Goal: Task Accomplishment & Management: Manage account settings

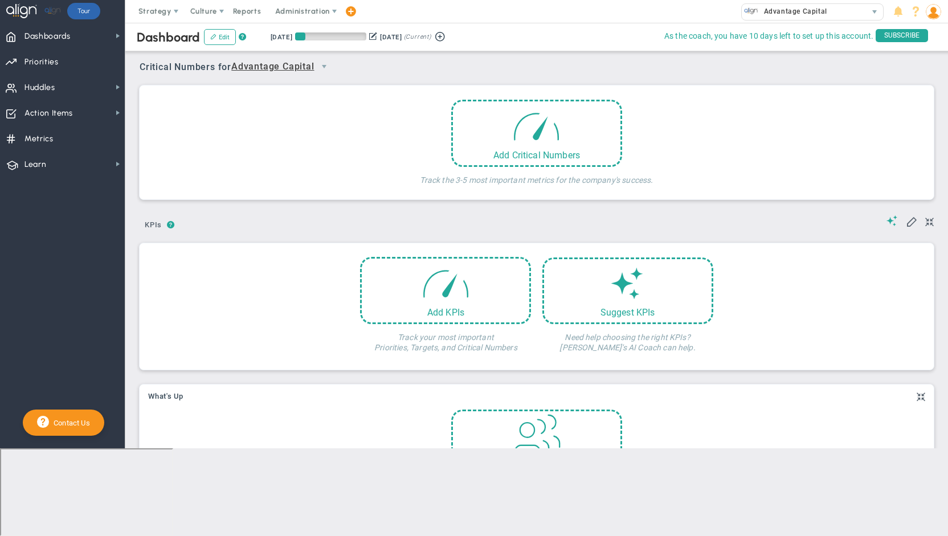
click at [293, 68] on span "Advantage Capital" at bounding box center [272, 67] width 83 height 14
click at [277, 104] on li "[PERSON_NAME]" at bounding box center [284, 109] width 101 height 24
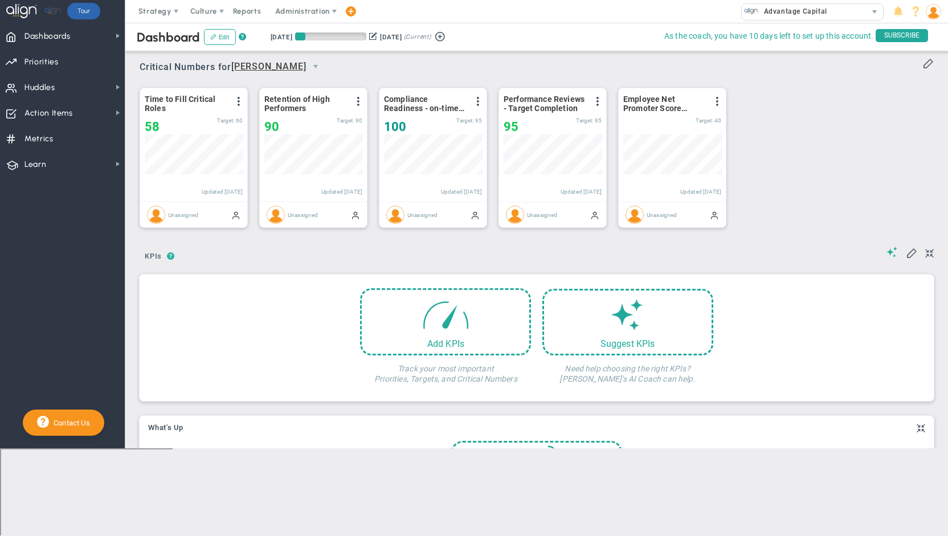
click at [168, 255] on span "?" at bounding box center [171, 256] width 8 height 10
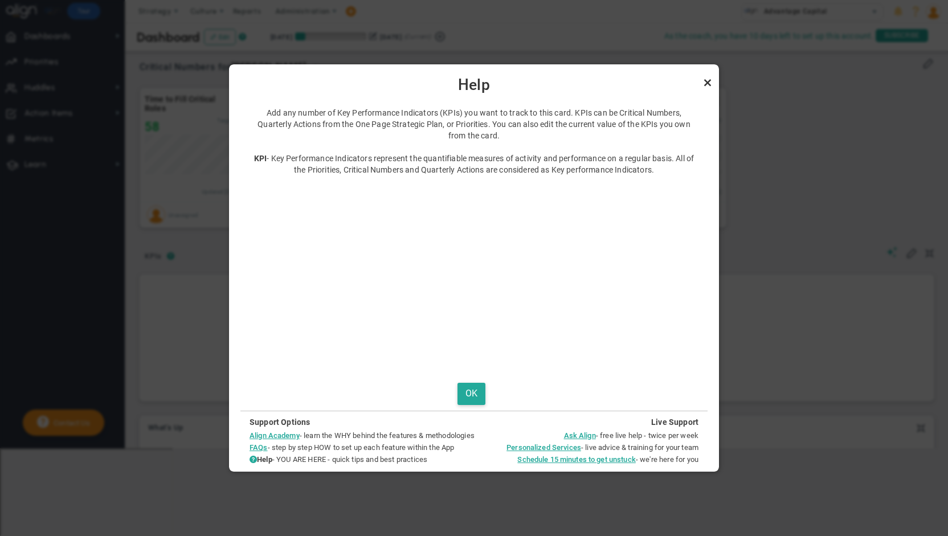
click at [706, 84] on link "Close" at bounding box center [707, 83] width 14 height 14
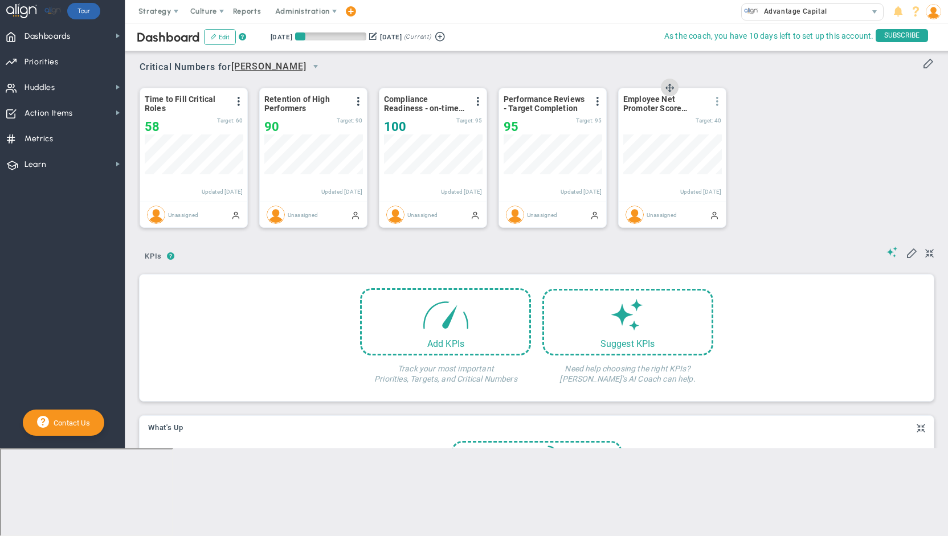
click at [715, 99] on span at bounding box center [716, 101] width 9 height 9
click at [681, 124] on li "Edit" at bounding box center [685, 124] width 81 height 14
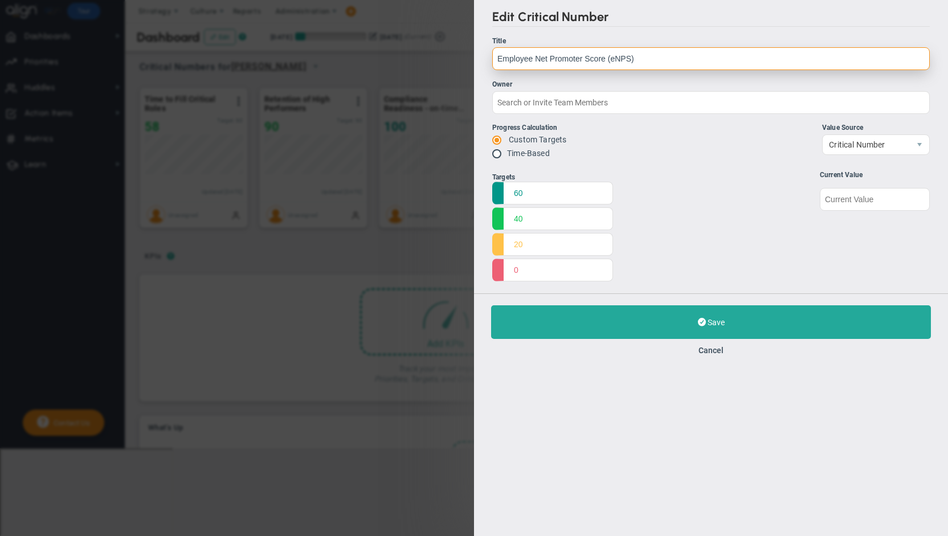
click at [607, 55] on input "Employee Net Promoter Score (eNPS)" at bounding box center [710, 58] width 437 height 23
type input "Employee Engagement - eNPS"
click at [708, 43] on div "Title" at bounding box center [710, 41] width 437 height 11
click at [708, 47] on input "Employee Engagement - eNPS" at bounding box center [710, 58] width 437 height 23
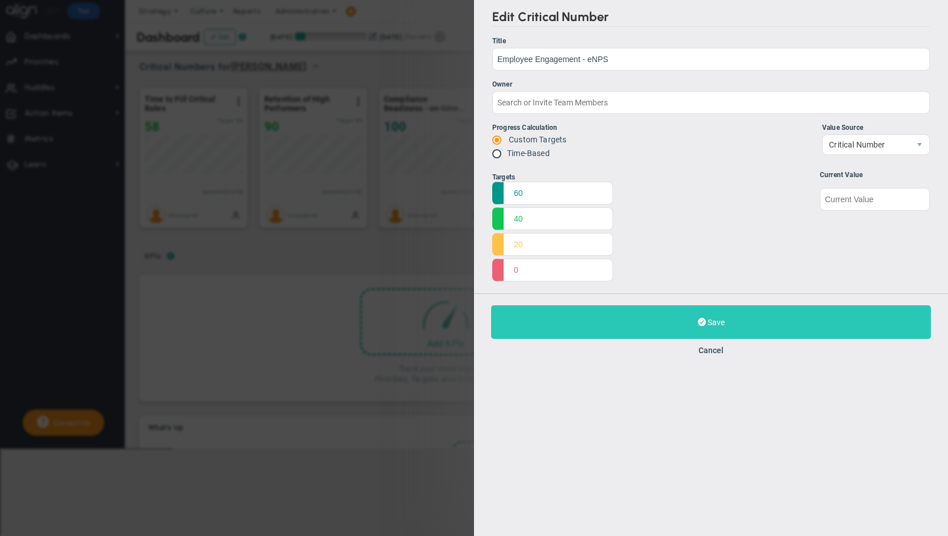
click at [748, 317] on button "Save Update" at bounding box center [711, 322] width 440 height 34
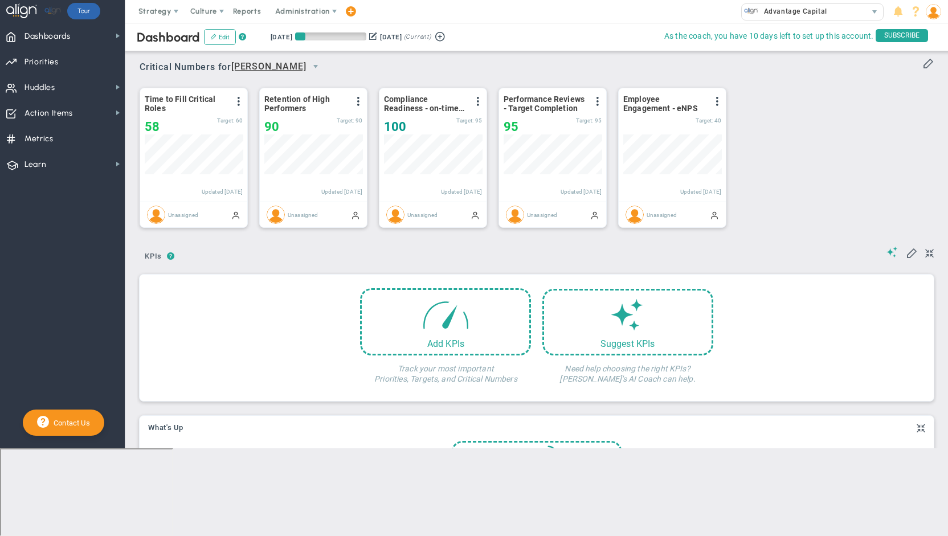
scroll to position [40, 98]
click at [459, 322] on span at bounding box center [445, 311] width 48 height 48
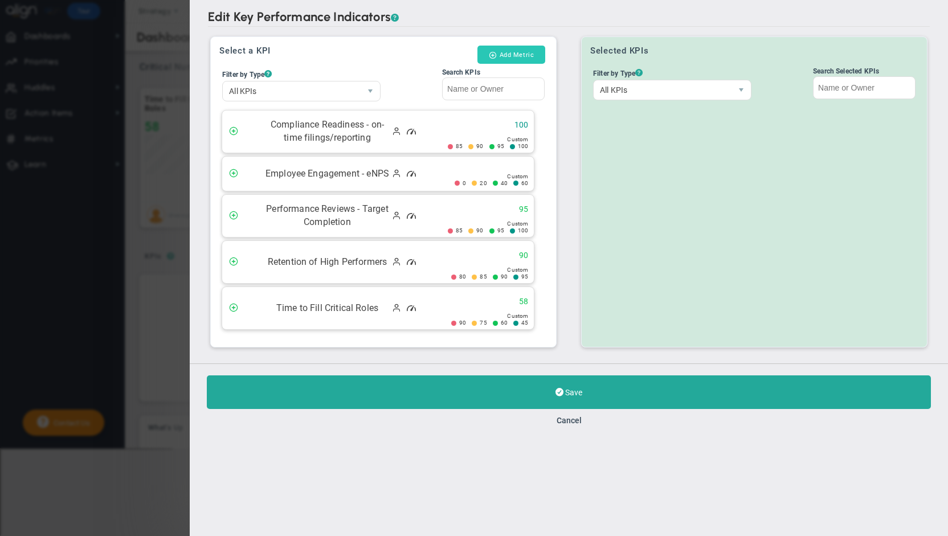
click at [503, 49] on button "Add Metric" at bounding box center [511, 55] width 68 height 18
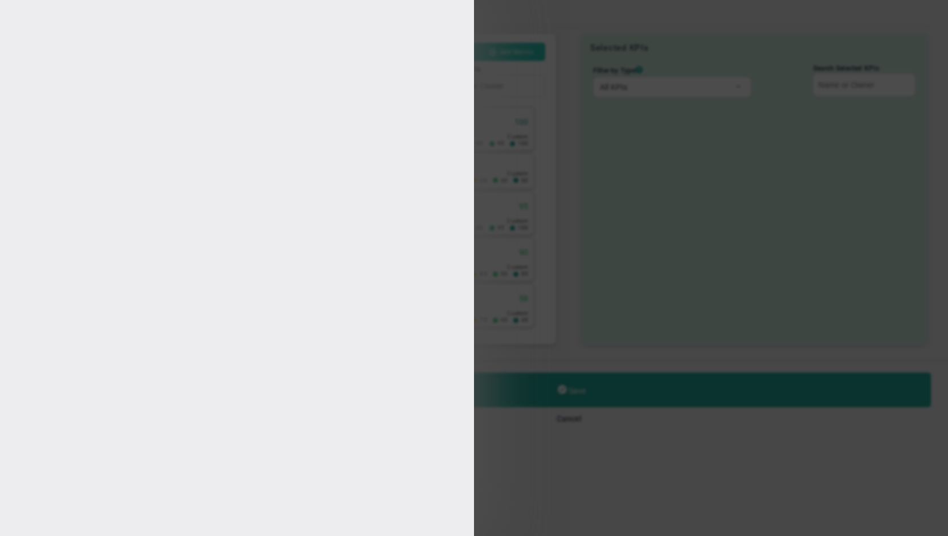
type input "[PERSON_NAME]"
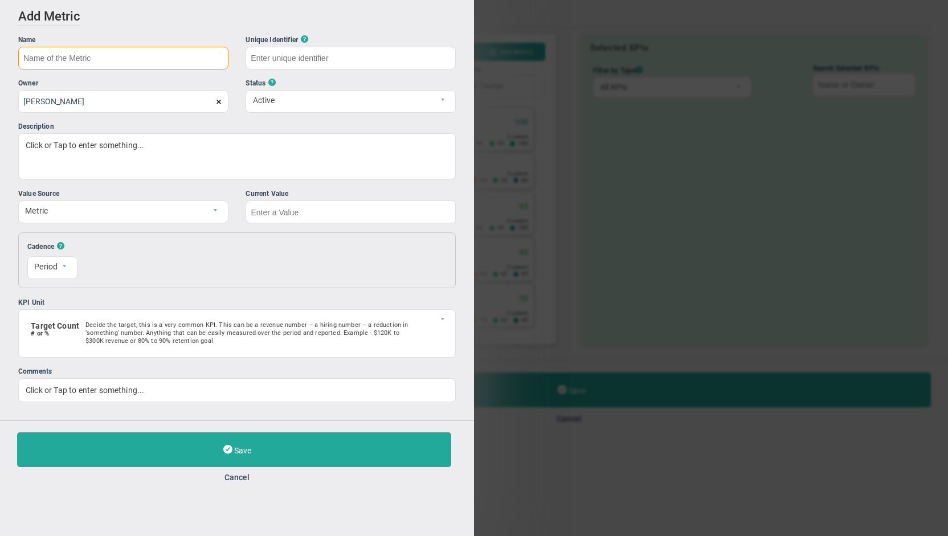
click at [85, 60] on input "text" at bounding box center [123, 58] width 210 height 23
type input "Leadership Development"
type input "Leadership-Development"
click at [119, 105] on input "[PERSON_NAME]" at bounding box center [123, 100] width 210 height 23
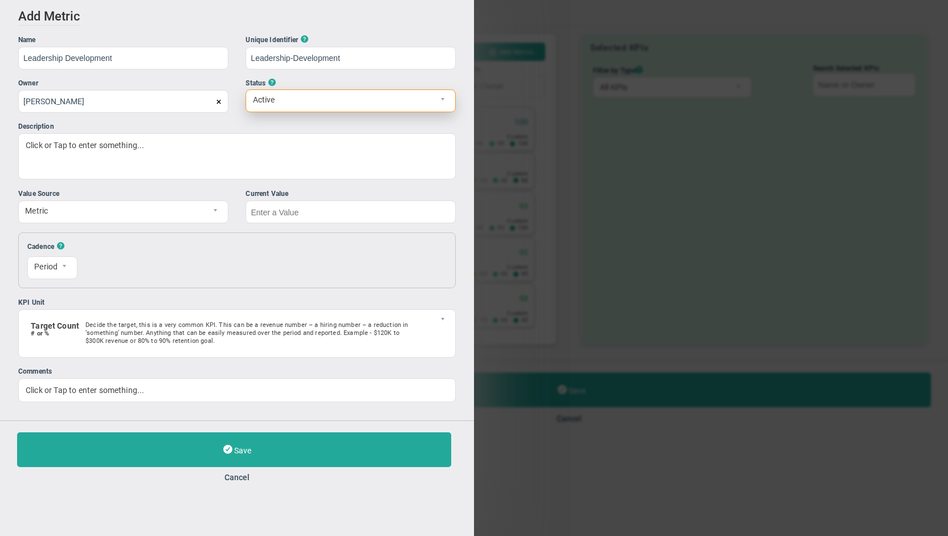
click at [297, 100] on span "Active" at bounding box center [341, 99] width 190 height 19
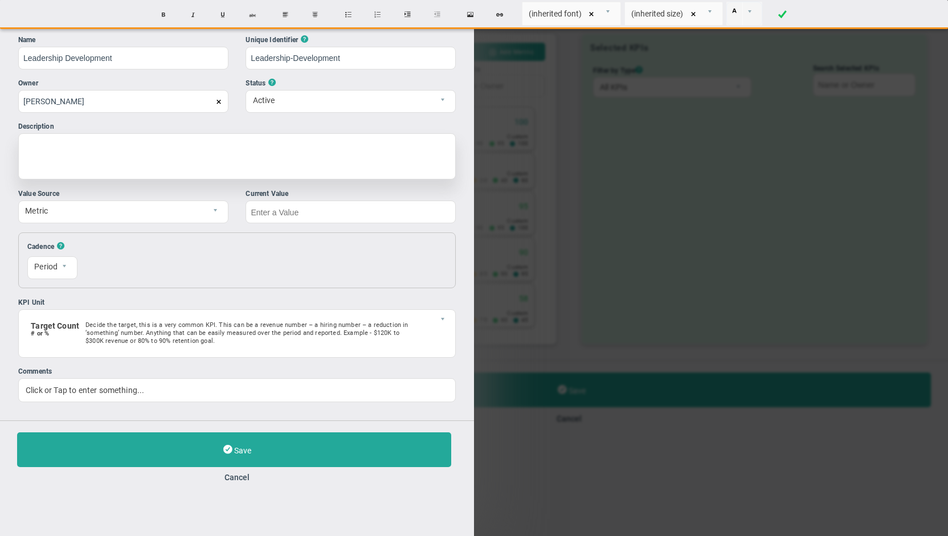
click at [192, 149] on div at bounding box center [236, 156] width 437 height 46
click at [212, 143] on div "% of employees who have completed required devellopment o" at bounding box center [236, 156] width 437 height 46
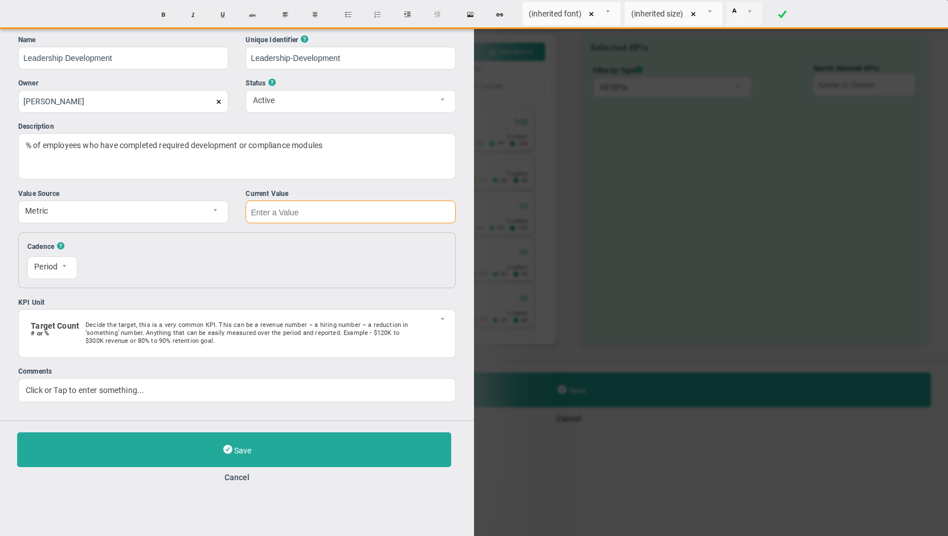
click at [292, 215] on input "text" at bounding box center [350, 211] width 210 height 23
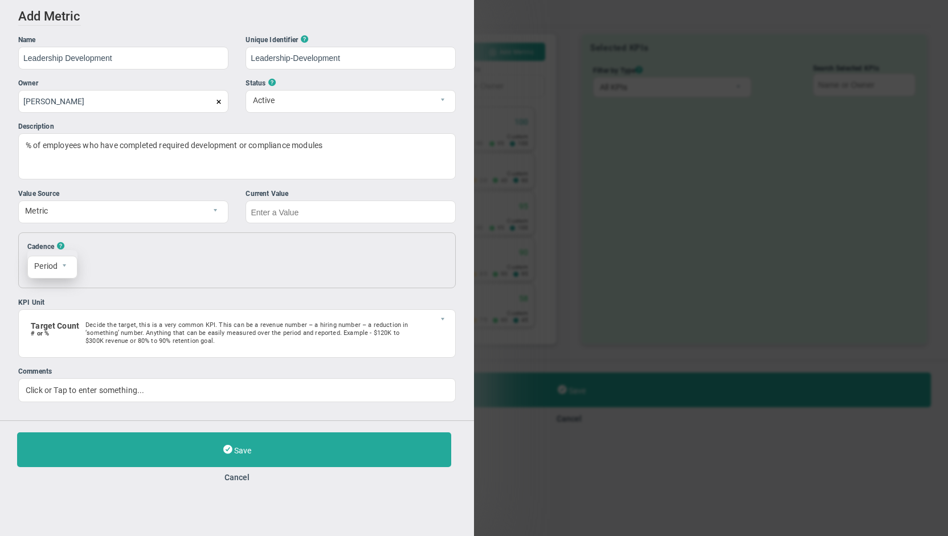
click at [51, 266] on span "Period" at bounding box center [43, 265] width 30 height 19
click at [303, 212] on input "text" at bounding box center [350, 211] width 210 height 23
type input "95"
click at [207, 211] on span "Metric" at bounding box center [114, 209] width 190 height 19
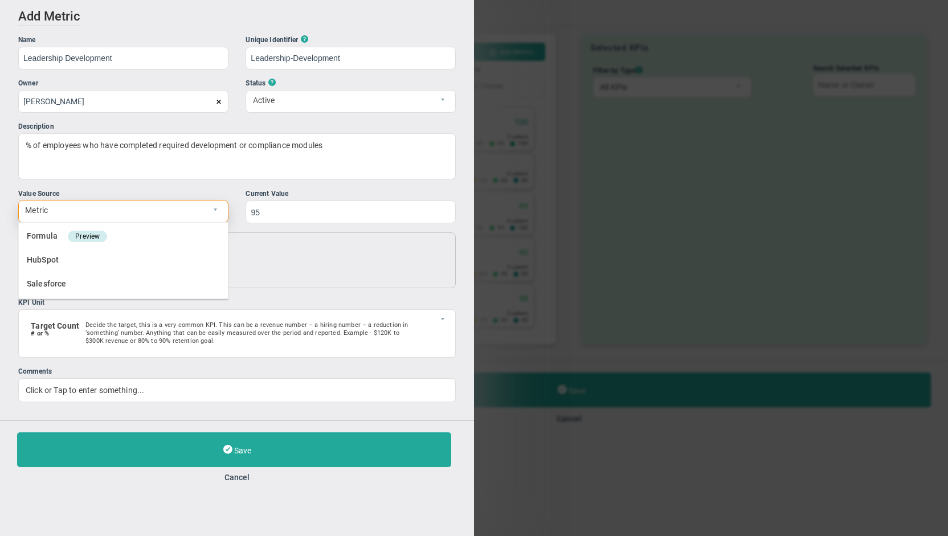
click at [207, 211] on span "Metric" at bounding box center [114, 209] width 190 height 19
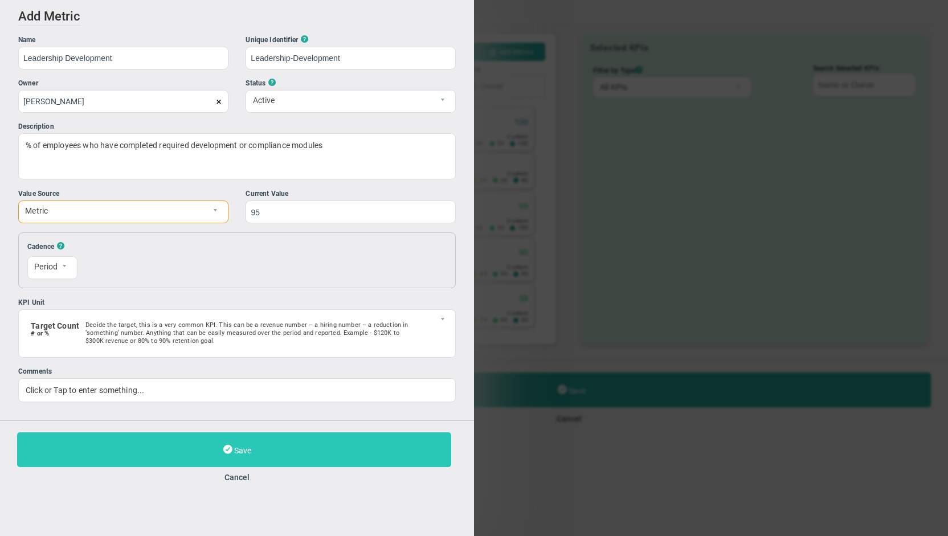
click at [248, 448] on span "Save" at bounding box center [242, 450] width 17 height 9
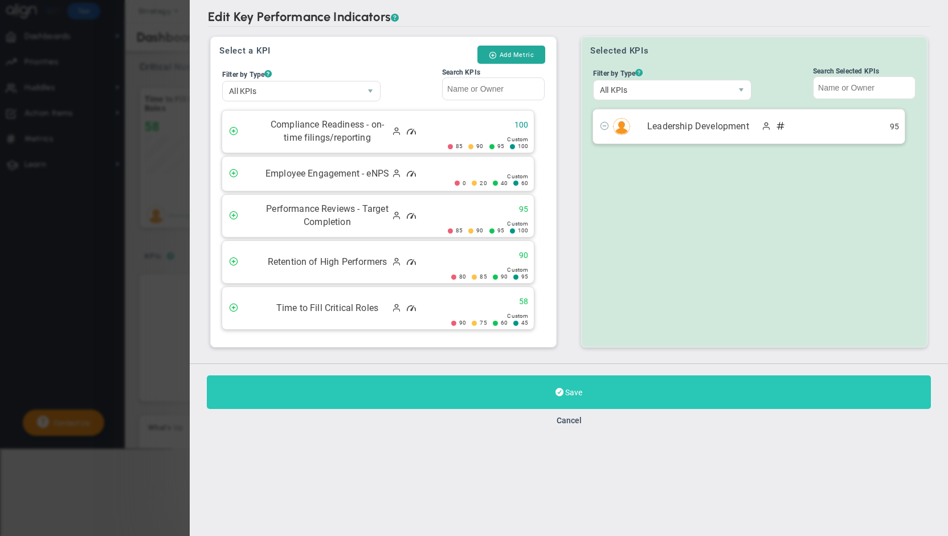
click at [564, 388] on button "Save" at bounding box center [569, 392] width 724 height 34
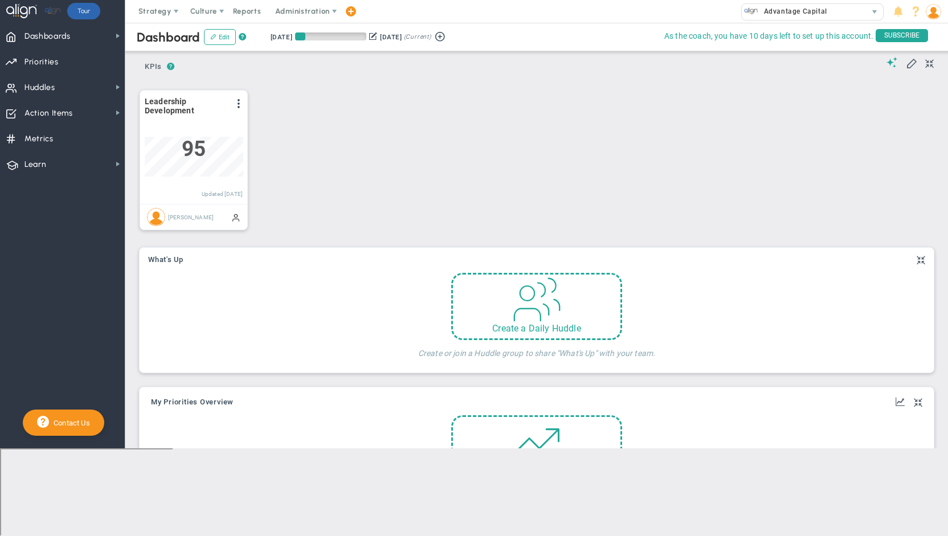
scroll to position [228, 0]
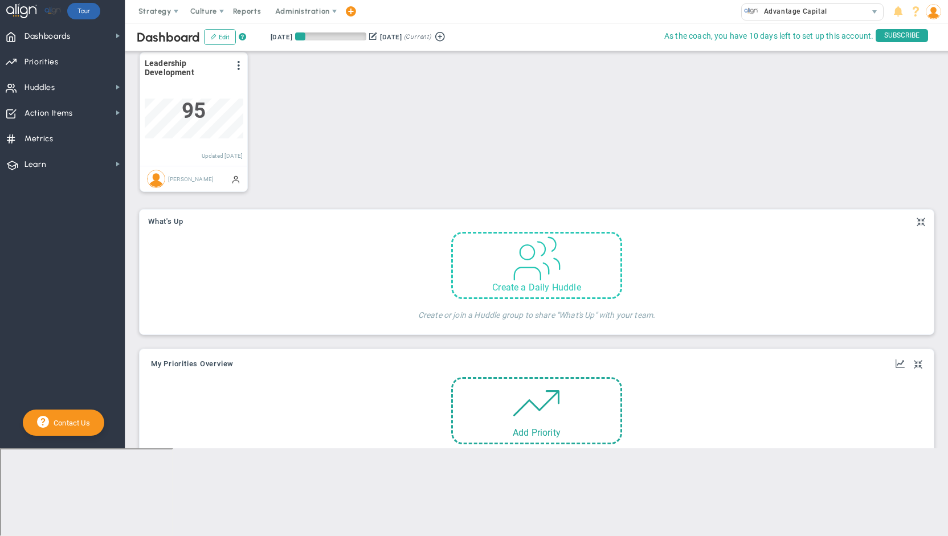
click at [524, 276] on span at bounding box center [536, 257] width 48 height 48
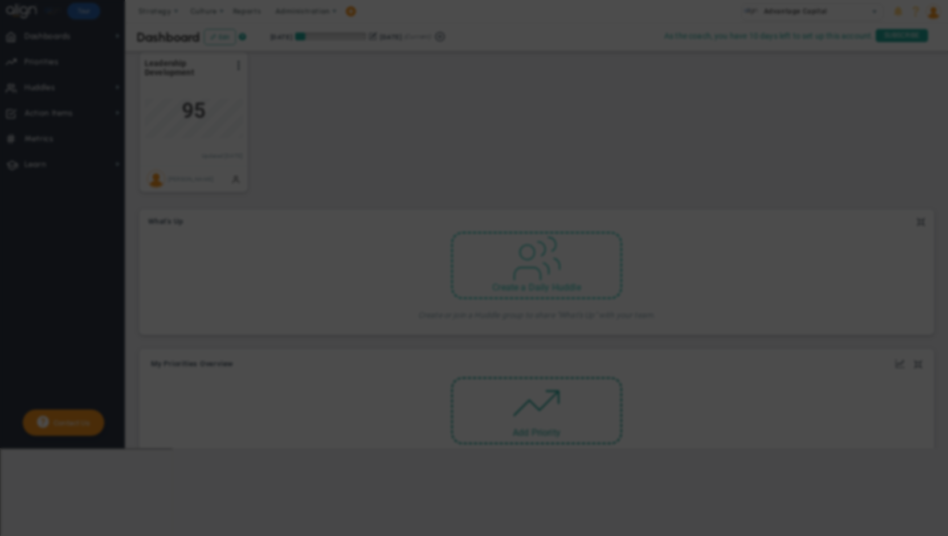
checkbox input "false"
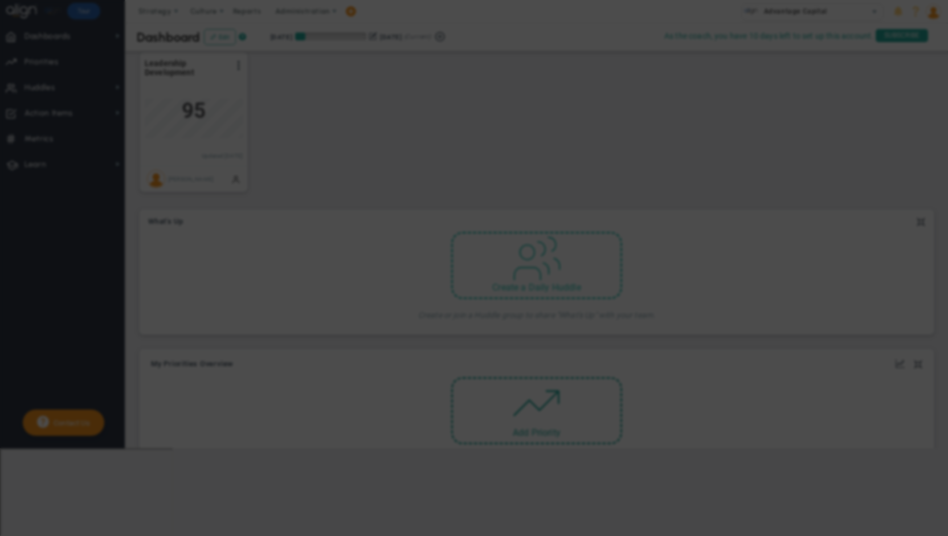
checkbox input "false"
checkbox input "true"
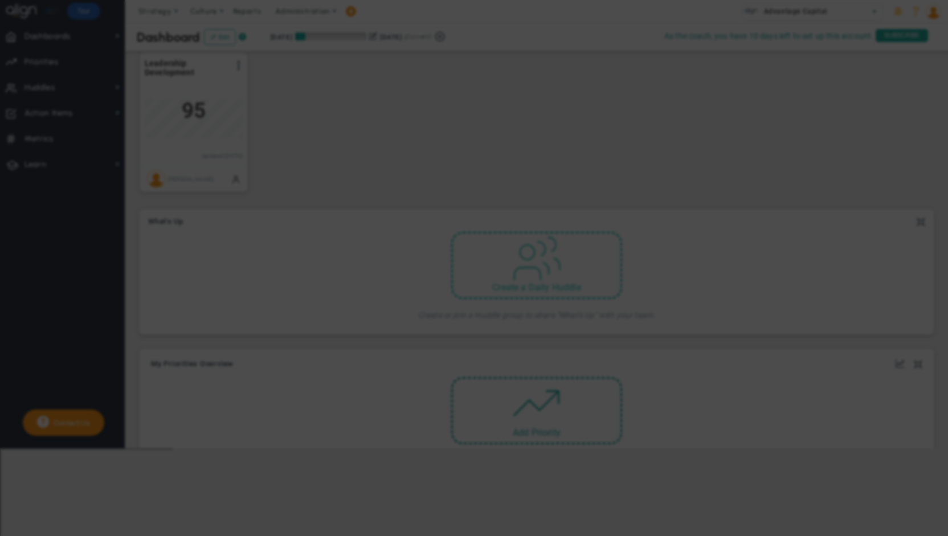
checkbox input "true"
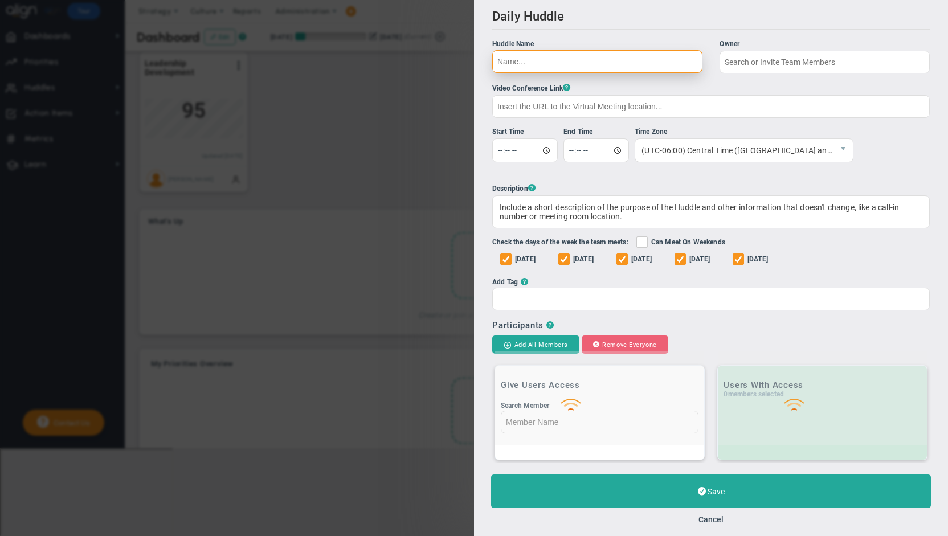
type input "[PERSON_NAME]"
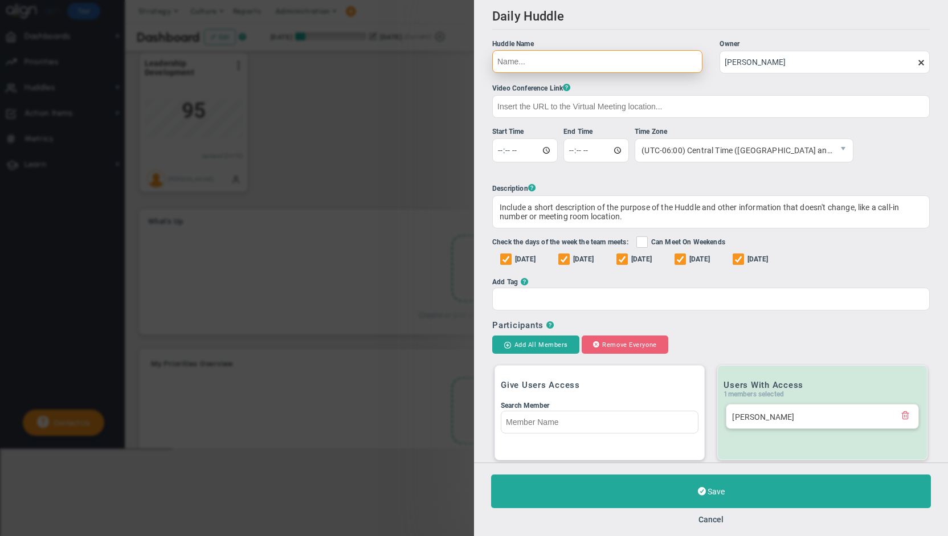
click at [555, 63] on input "Huddle Name Owner [PERSON_NAME] The Huddle Owner must be a member of the Huddle" at bounding box center [597, 61] width 210 height 23
type input "People Team"
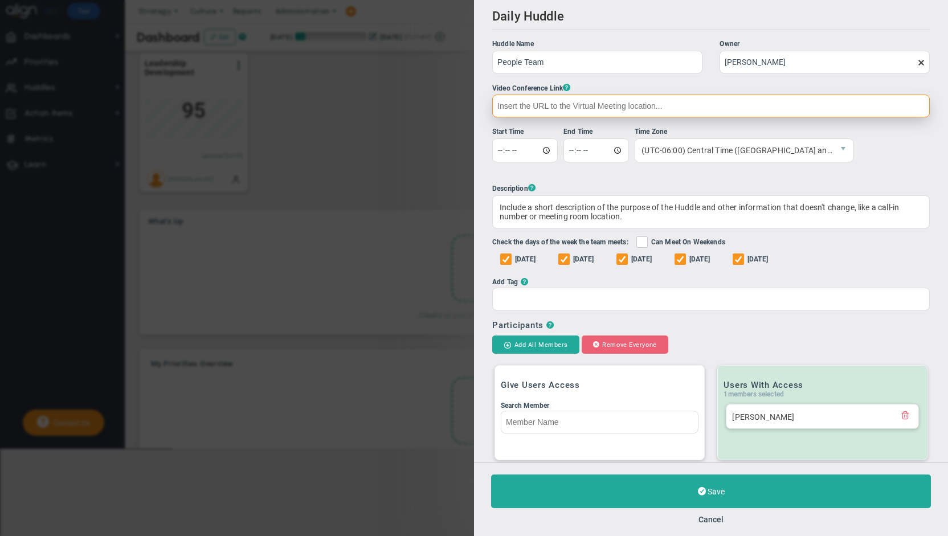
click at [607, 108] on input "text" at bounding box center [710, 106] width 437 height 23
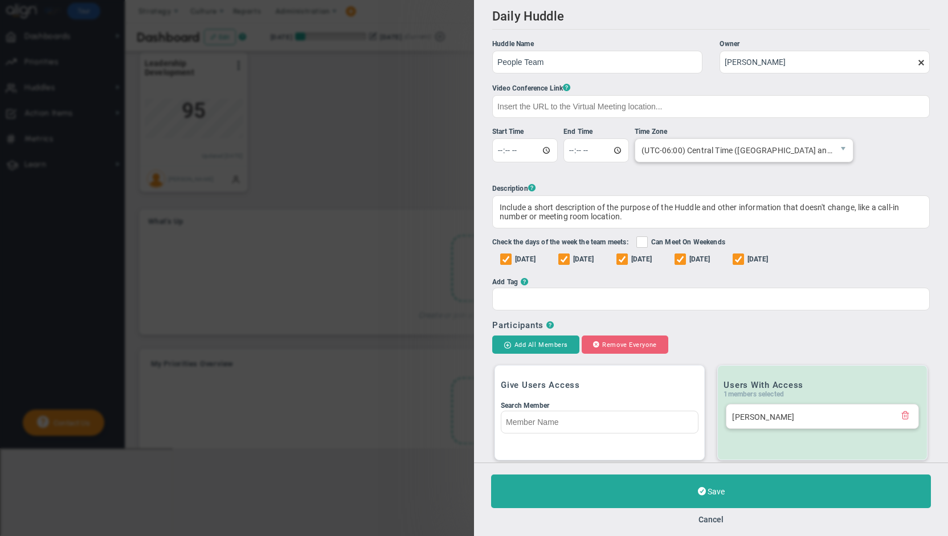
click at [819, 150] on span "(UTC-06:00) Central Time ([GEOGRAPHIC_DATA] and [GEOGRAPHIC_DATA])" at bounding box center [734, 150] width 198 height 23
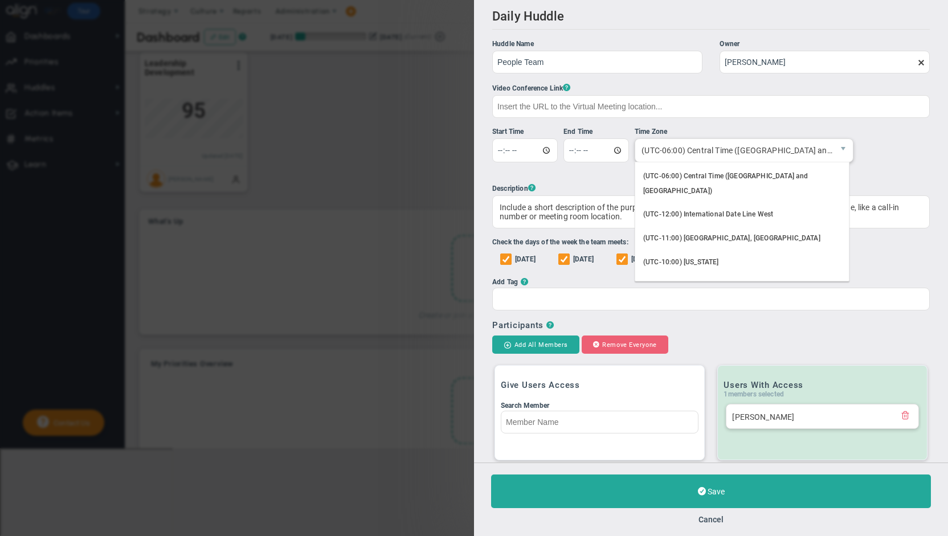
click at [819, 150] on span "(UTC-06:00) Central Time ([GEOGRAPHIC_DATA] and [GEOGRAPHIC_DATA])" at bounding box center [734, 150] width 198 height 23
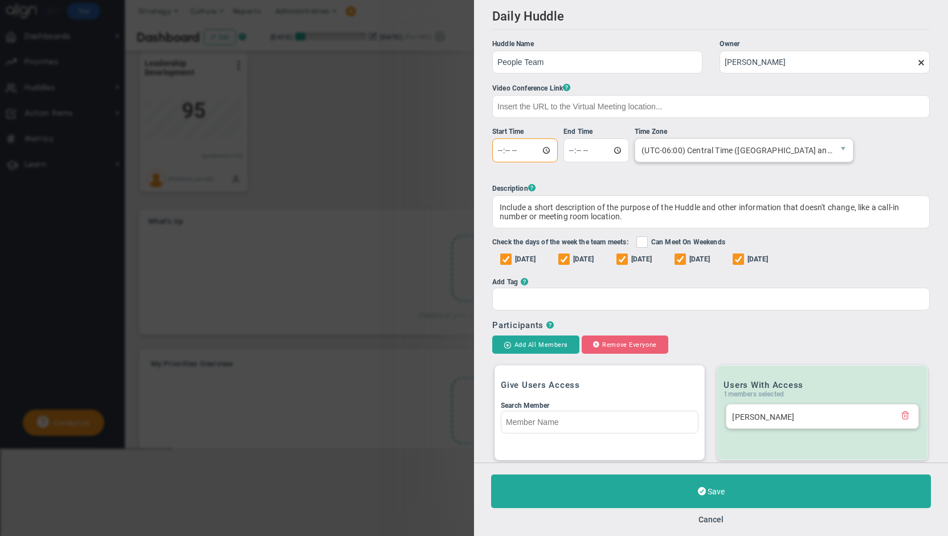
click at [521, 147] on input "time" at bounding box center [524, 150] width 65 height 24
click at [507, 150] on input "time" at bounding box center [524, 150] width 65 height 24
click at [495, 150] on input "time" at bounding box center [524, 150] width 65 height 24
click at [498, 149] on input "time" at bounding box center [524, 150] width 65 height 24
click at [568, 259] on input "[DATE]" at bounding box center [564, 260] width 7 height 11
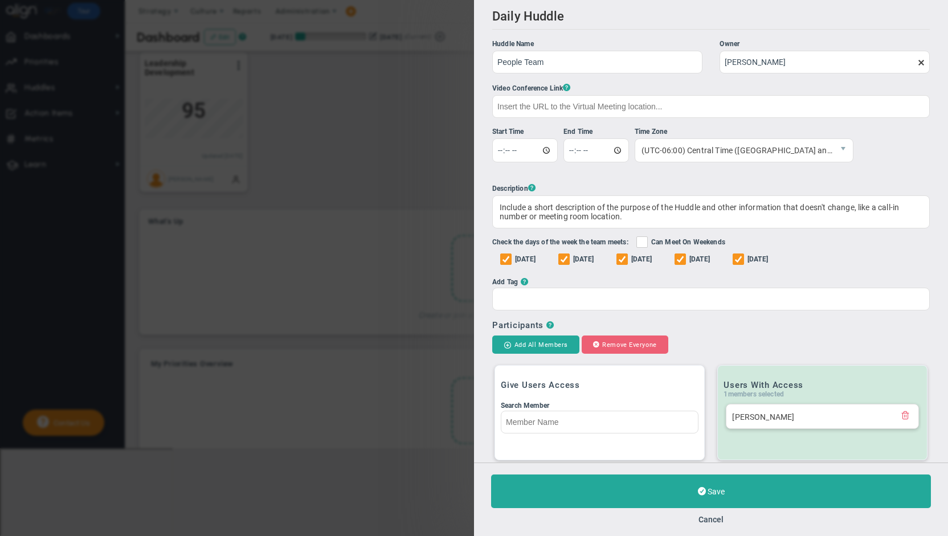
checkbox input "false"
click at [626, 258] on input "[DATE]" at bounding box center [622, 260] width 7 height 11
checkbox input "false"
click at [685, 261] on input "[DATE]" at bounding box center [680, 260] width 7 height 11
checkbox input "false"
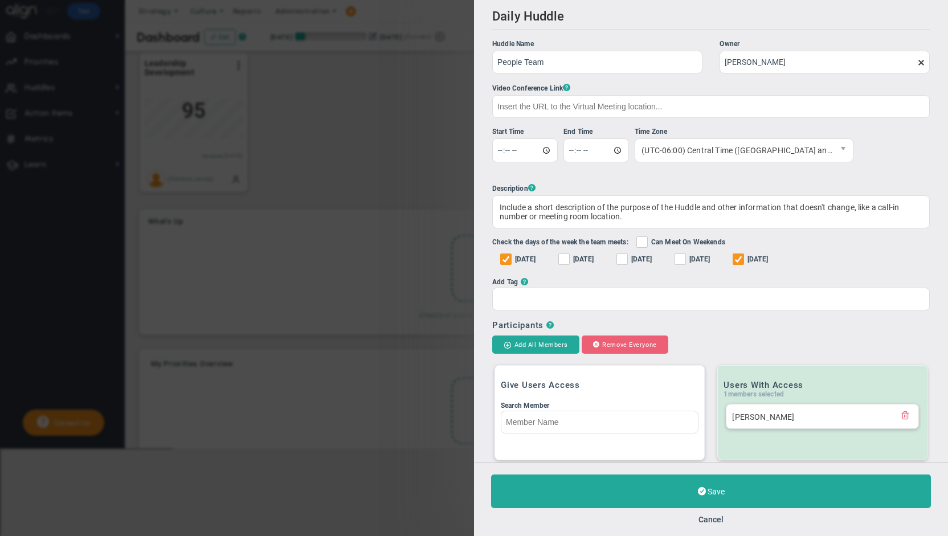
click at [743, 257] on input "[DATE]" at bounding box center [738, 260] width 7 height 11
checkbox input "false"
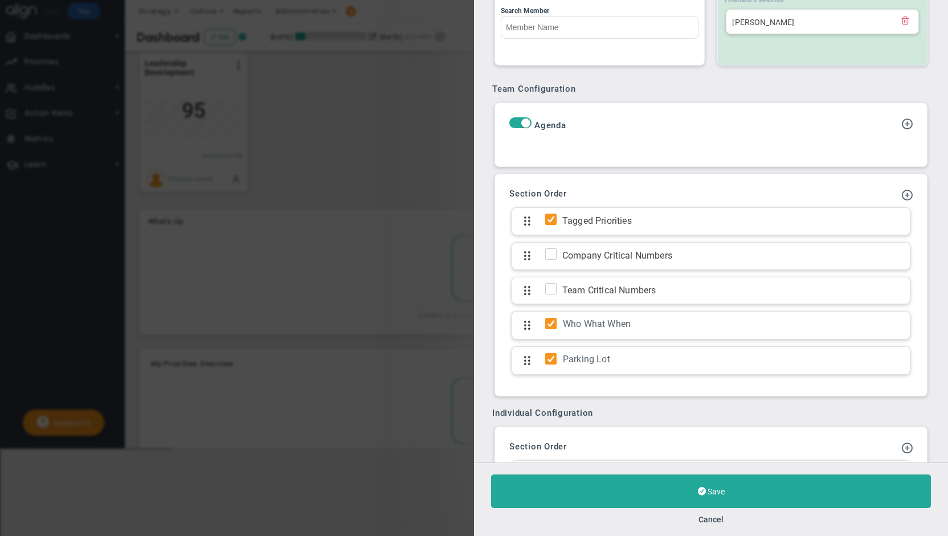
scroll to position [399, 0]
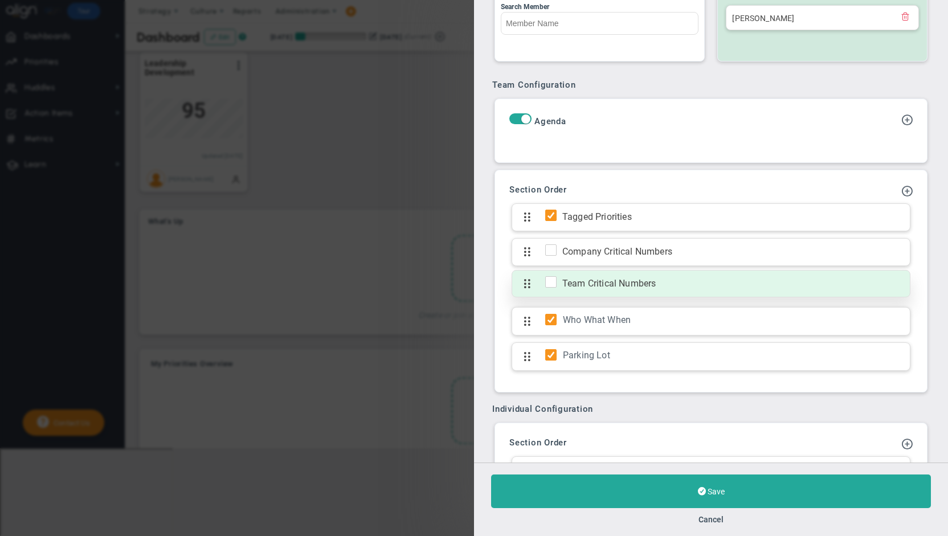
click at [551, 278] on input "checkbox" at bounding box center [553, 283] width 11 height 11
checkbox input "true"
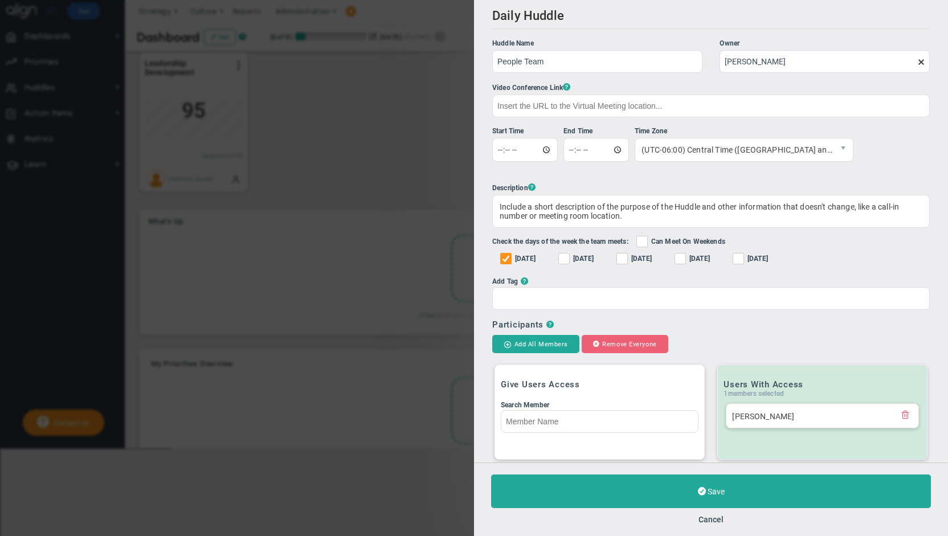
scroll to position [0, 0]
click at [601, 68] on input "People Team" at bounding box center [597, 61] width 210 height 23
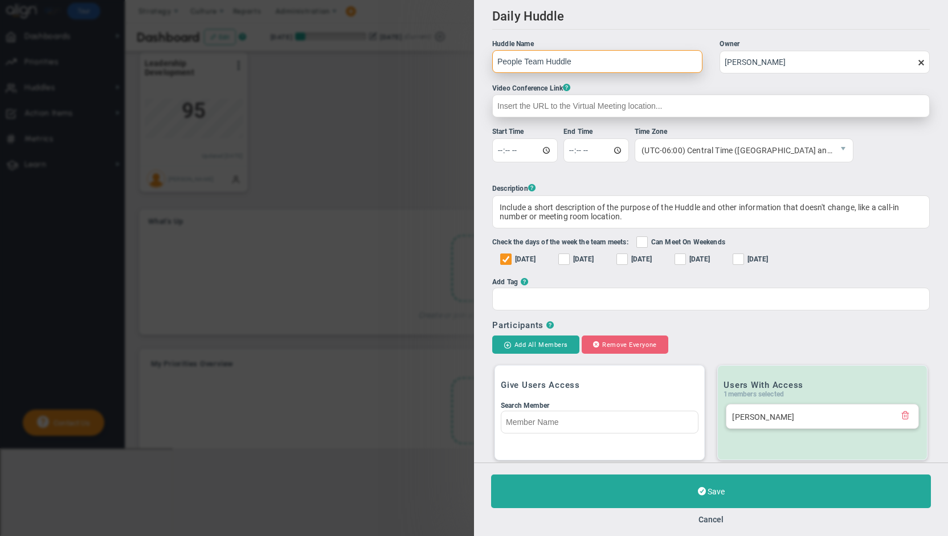
type input "People Team Huddle"
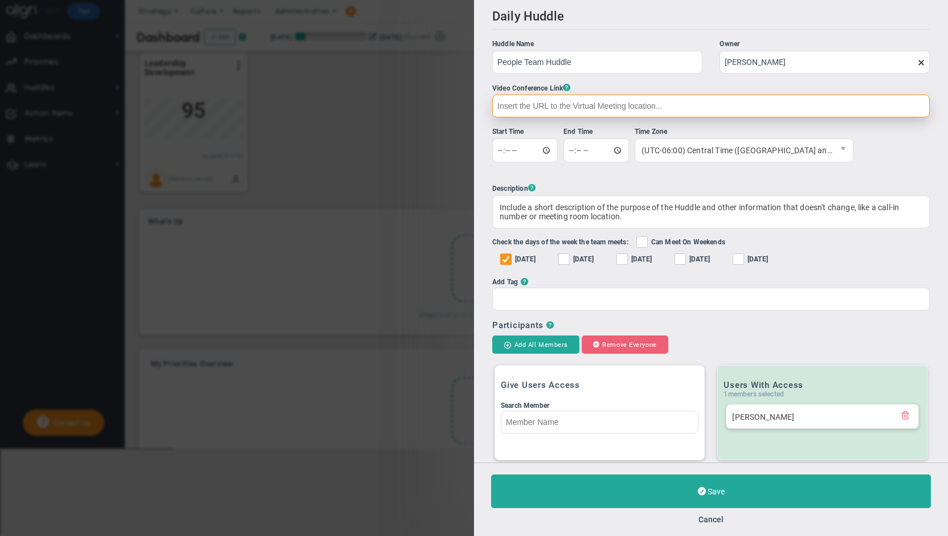
click at [682, 110] on input "text" at bounding box center [710, 106] width 437 height 23
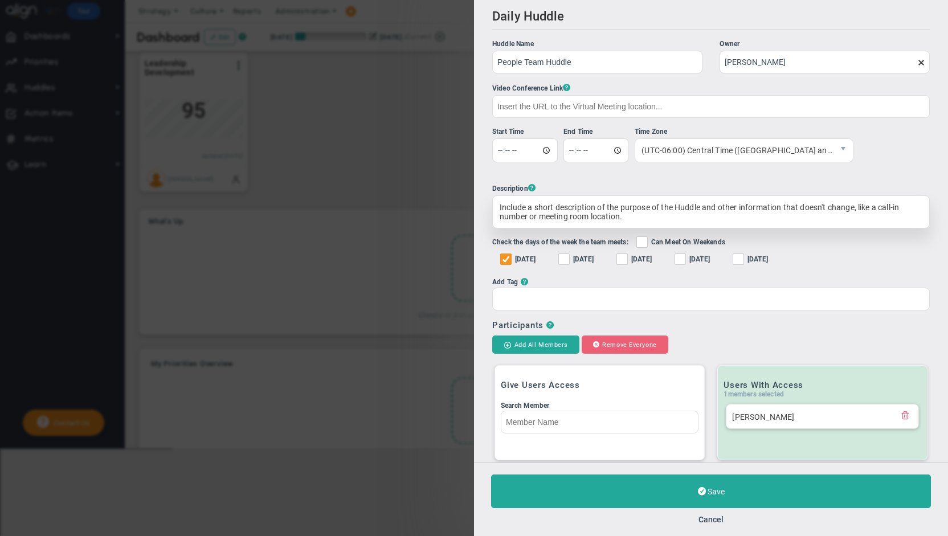
click at [648, 220] on ul "Huddle Name People Team Huddle Owner [PERSON_NAME] The Huddle Owner must be a m…" at bounding box center [710, 175] width 437 height 272
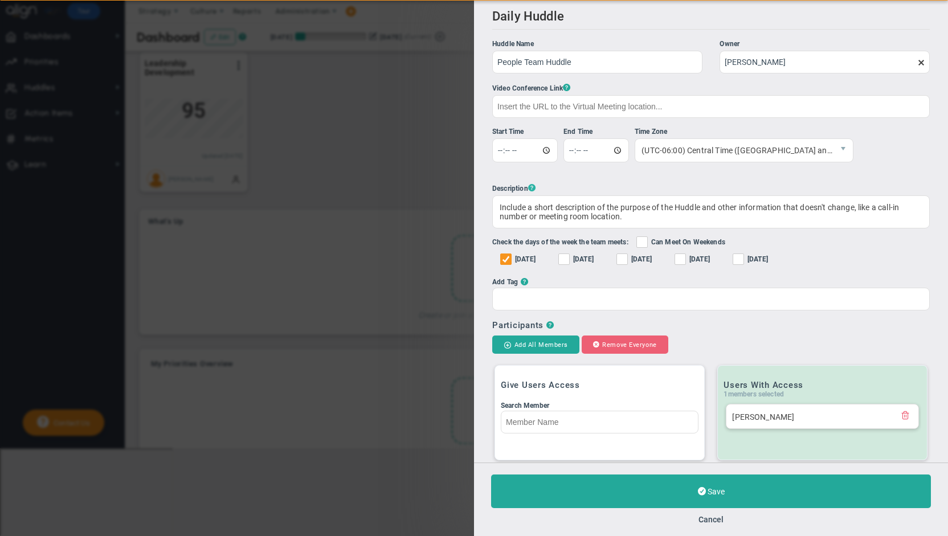
click at [532, 187] on span "?" at bounding box center [531, 188] width 7 height 10
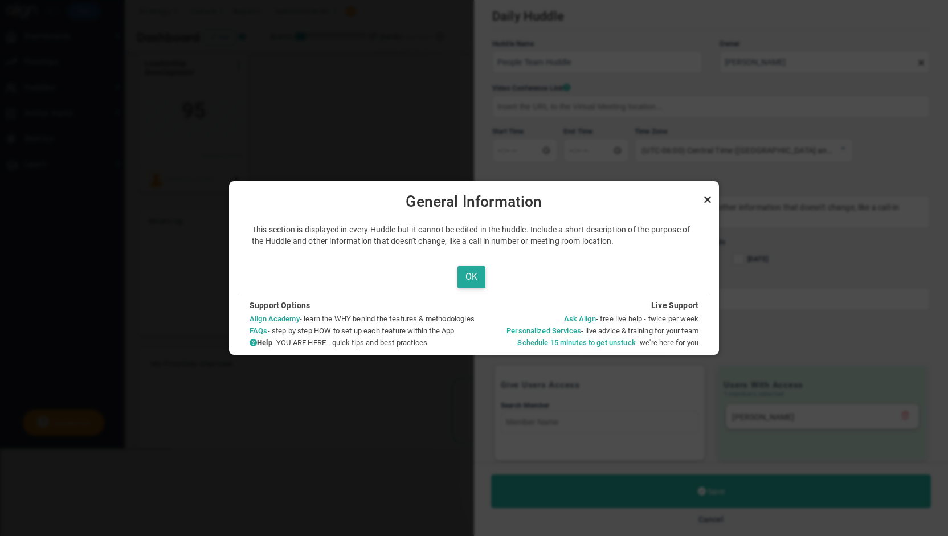
click at [706, 203] on link "Close" at bounding box center [707, 199] width 14 height 14
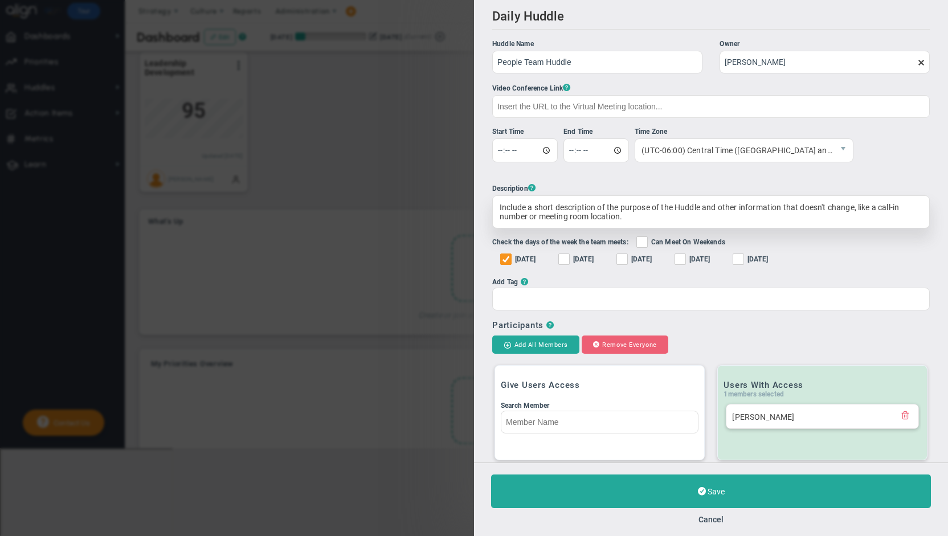
click at [634, 219] on ul "Huddle Name People Team Huddle Owner [PERSON_NAME] The Huddle Owner must be a m…" at bounding box center [710, 175] width 437 height 272
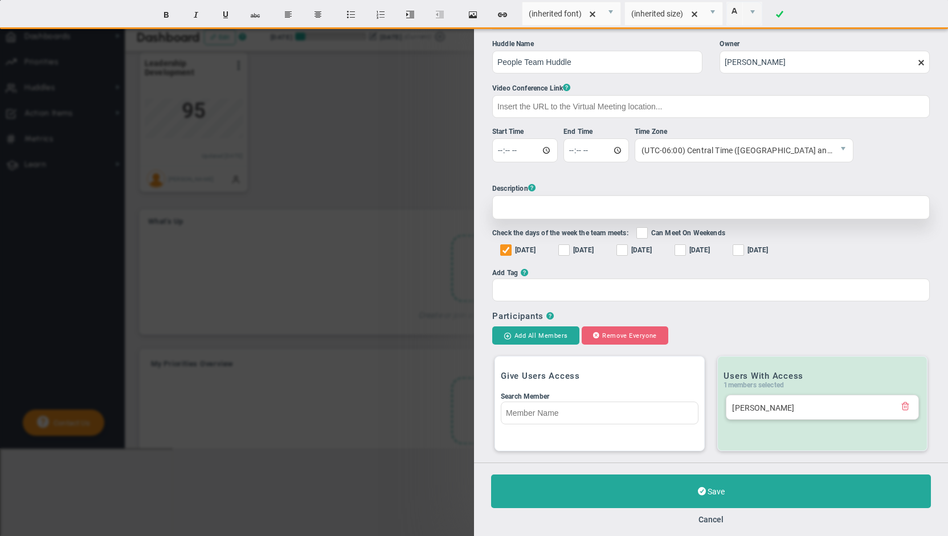
click at [514, 204] on div at bounding box center [710, 207] width 437 height 24
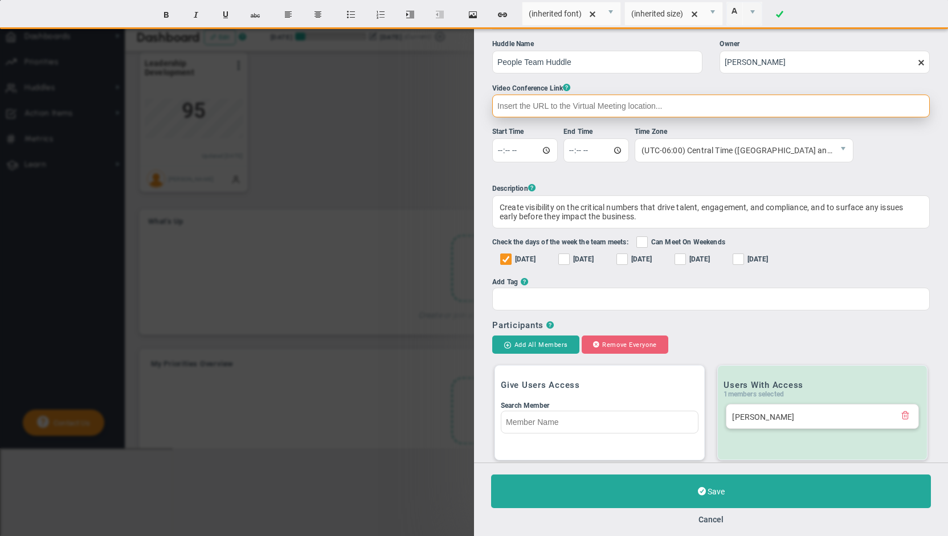
click at [611, 106] on input "text" at bounding box center [710, 106] width 437 height 23
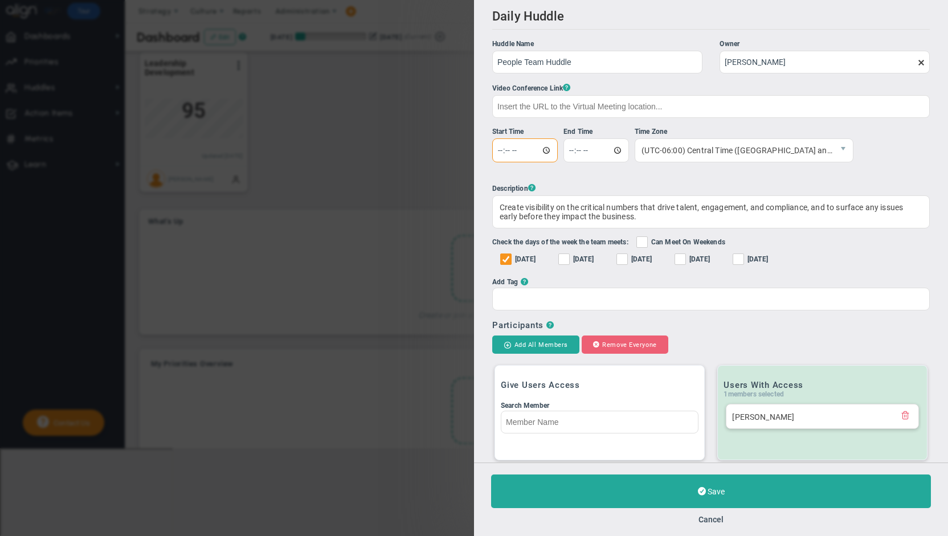
click at [546, 146] on input "time" at bounding box center [524, 150] width 65 height 24
type input "11:00"
click at [622, 290] on div at bounding box center [710, 299] width 437 height 23
click at [546, 290] on input "Add Tag ?" at bounding box center [534, 298] width 26 height 21
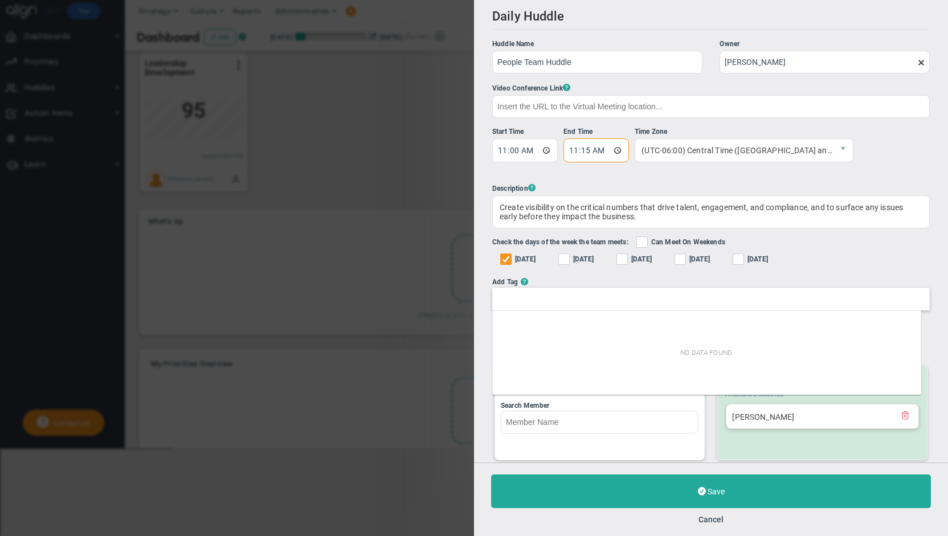
click at [618, 149] on input "11:15" at bounding box center [595, 150] width 65 height 24
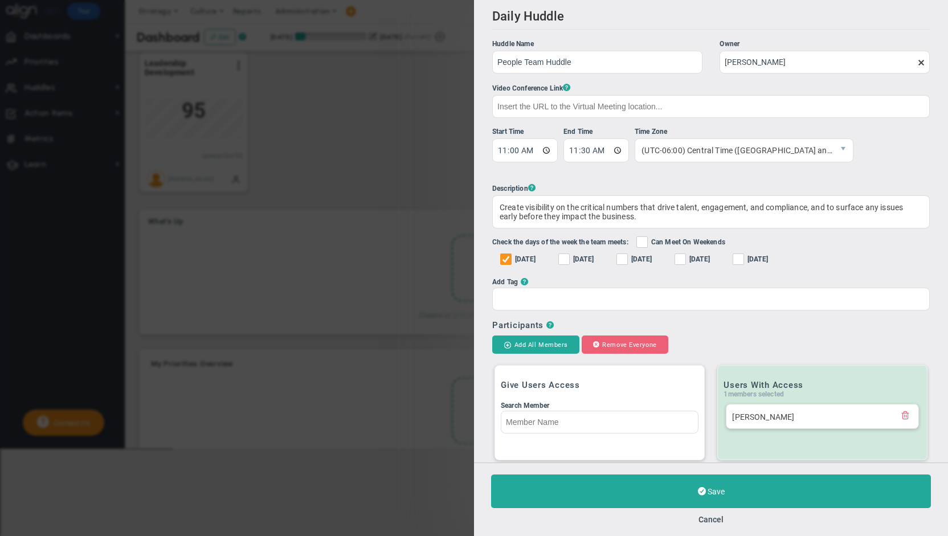
type input "11:30"
click at [775, 185] on div "Description ?" at bounding box center [710, 188] width 437 height 12
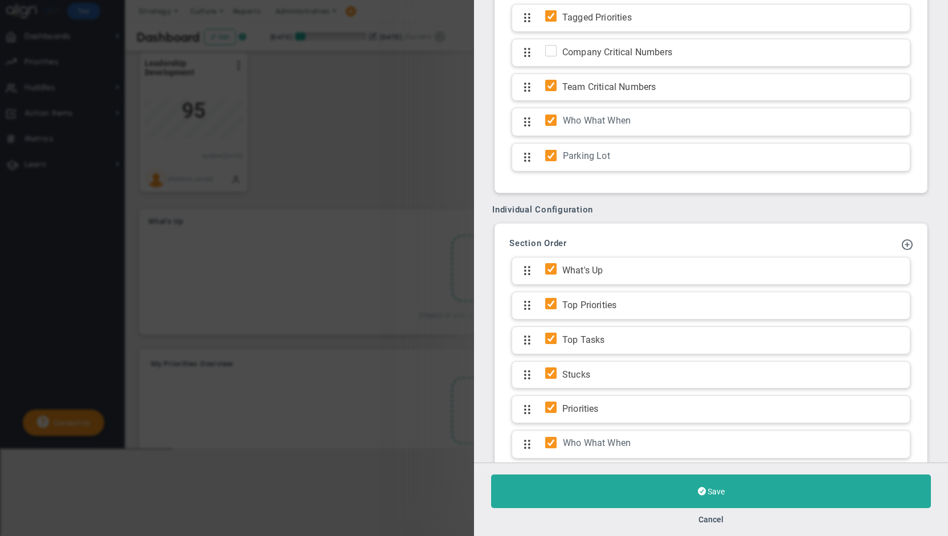
scroll to position [622, 0]
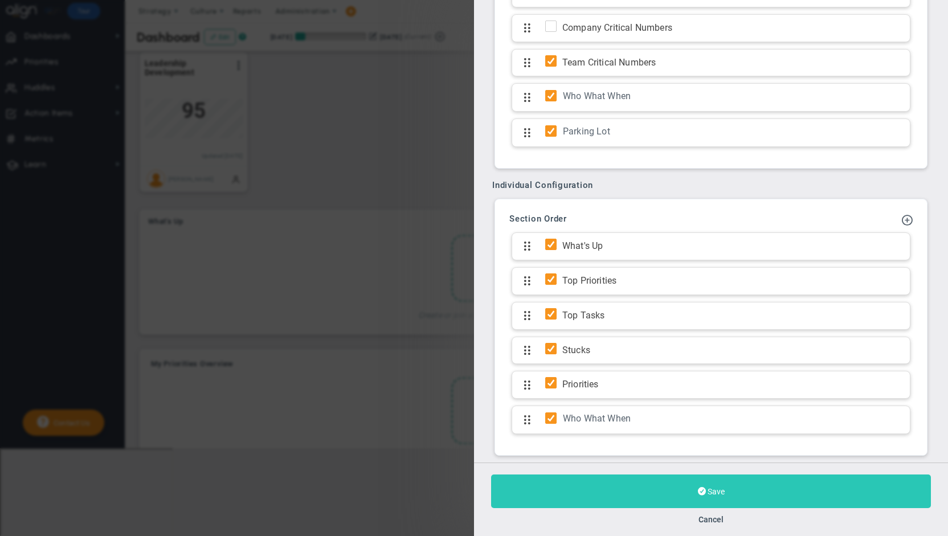
click at [755, 491] on button "Save" at bounding box center [711, 491] width 440 height 34
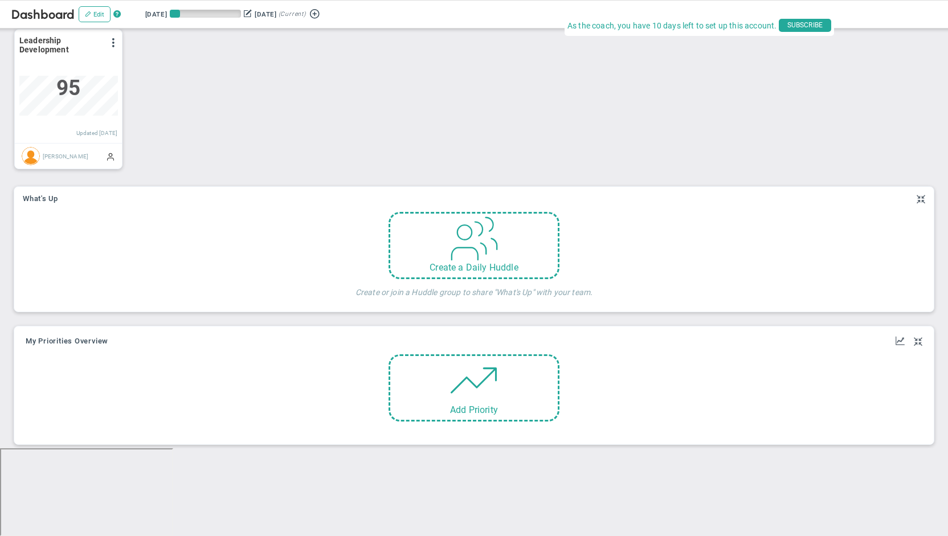
scroll to position [64, 0]
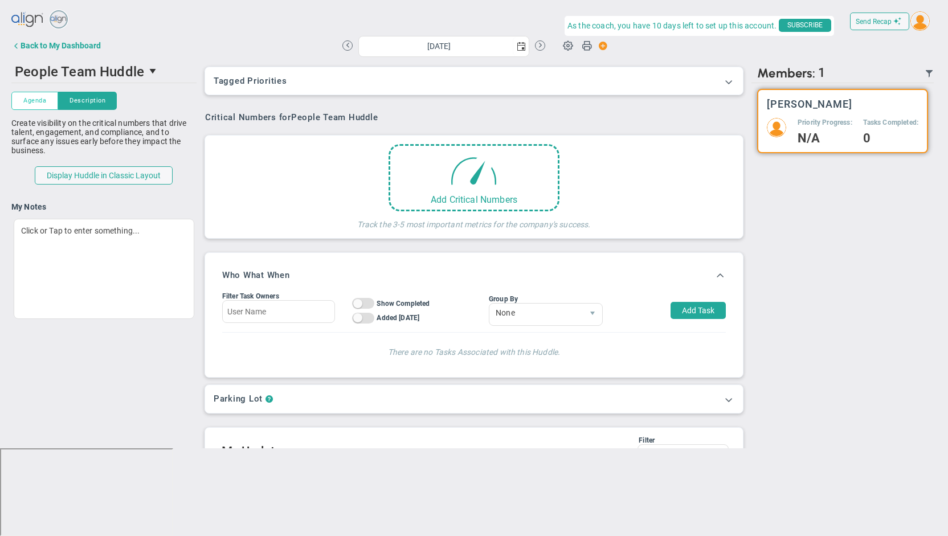
click at [43, 95] on button "Agenda" at bounding box center [34, 101] width 47 height 18
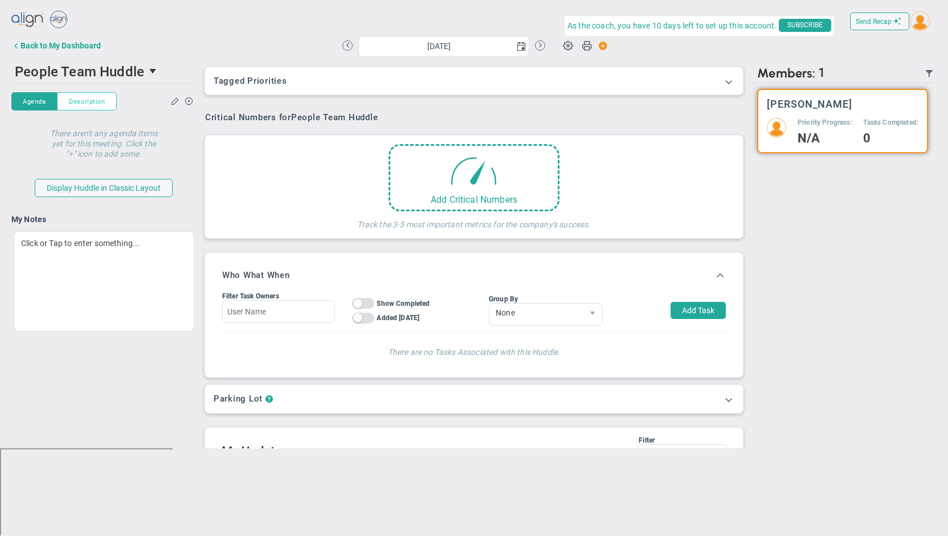
click at [77, 99] on span "Description" at bounding box center [87, 102] width 36 height 10
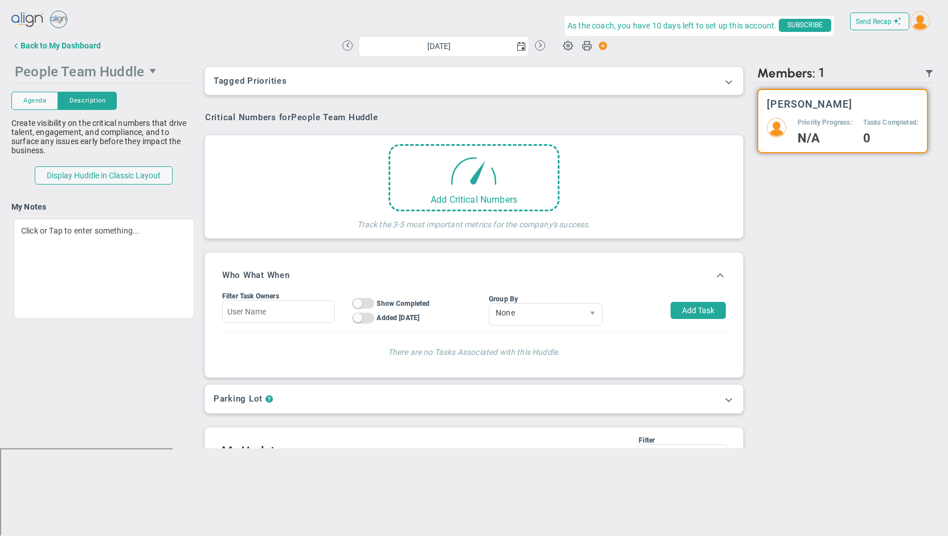
click at [133, 72] on span "People Team Huddle" at bounding box center [79, 72] width 129 height 16
click at [50, 92] on span "[PERSON_NAME]" at bounding box center [51, 94] width 62 height 8
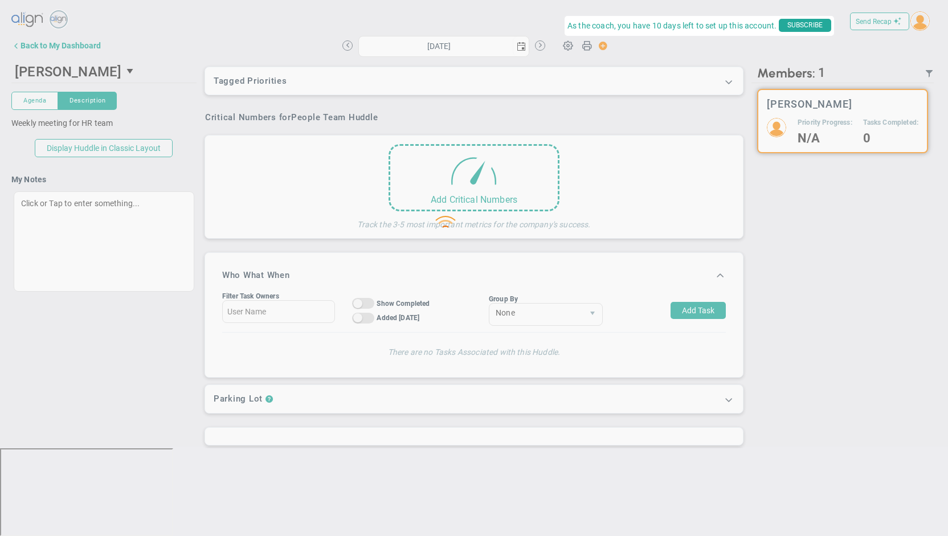
type input "Monday, August 25, 2025"
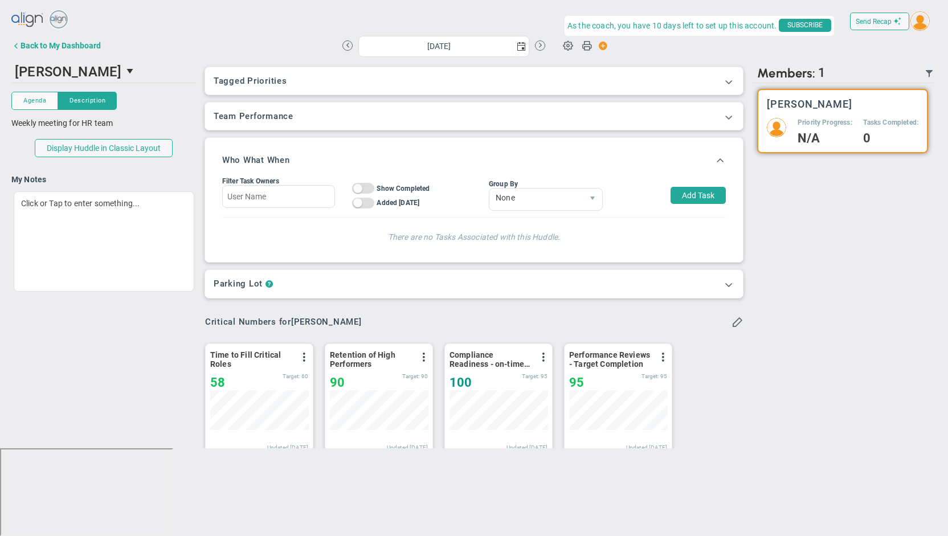
scroll to position [40, 98]
click at [47, 44] on div "Back to My Dashboard" at bounding box center [61, 45] width 80 height 9
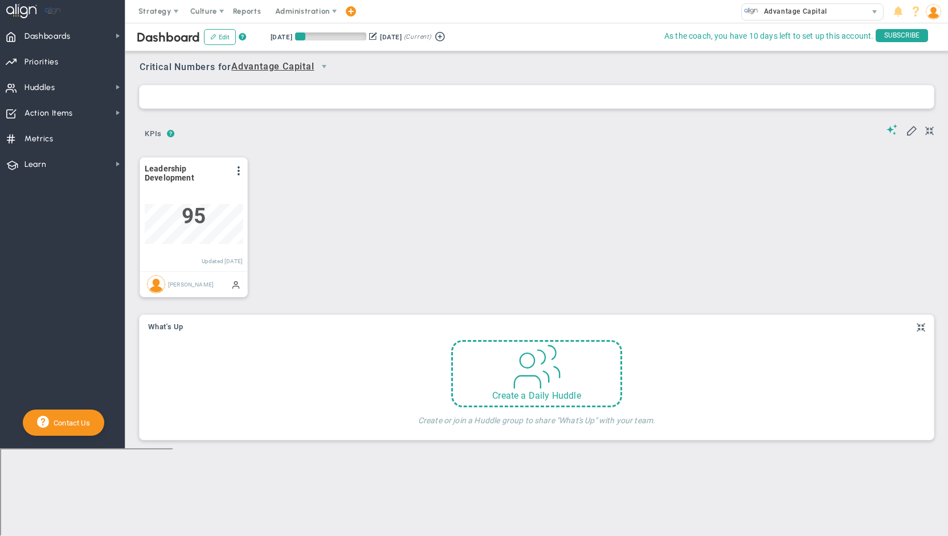
scroll to position [40, 98]
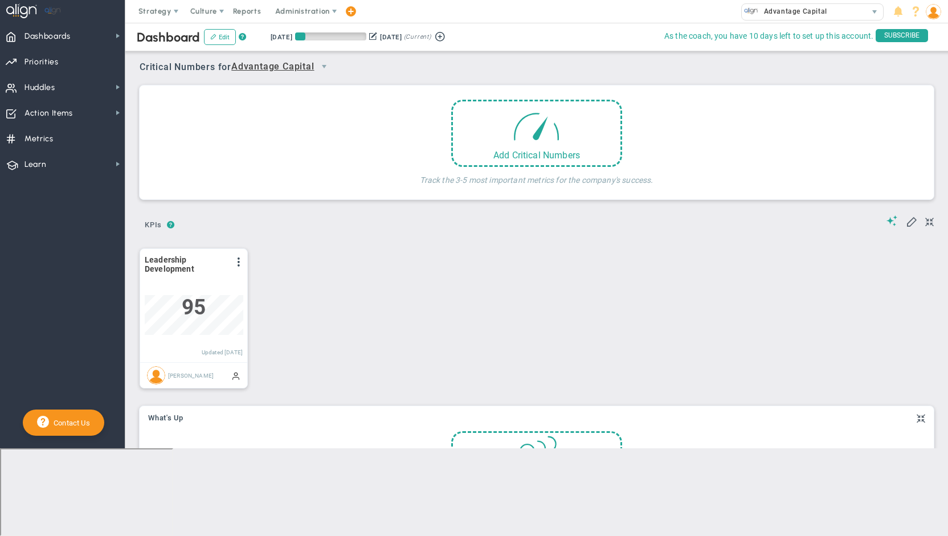
click at [281, 64] on span "Advantage Capital" at bounding box center [272, 67] width 83 height 14
click at [276, 108] on li "[PERSON_NAME]" at bounding box center [284, 109] width 101 height 24
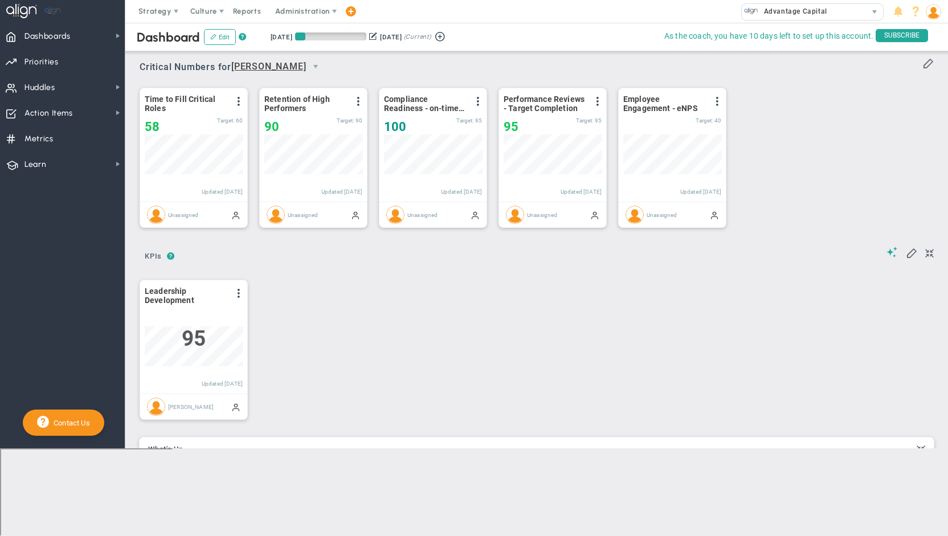
click at [265, 71] on span "[PERSON_NAME]" at bounding box center [268, 67] width 75 height 14
click at [268, 146] on li "People Team Huddle" at bounding box center [267, 155] width 66 height 38
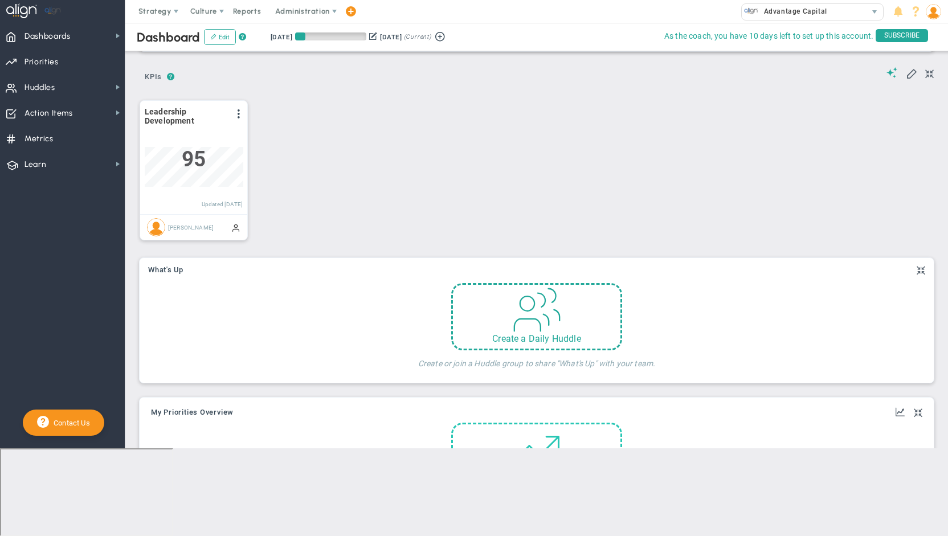
scroll to position [0, 0]
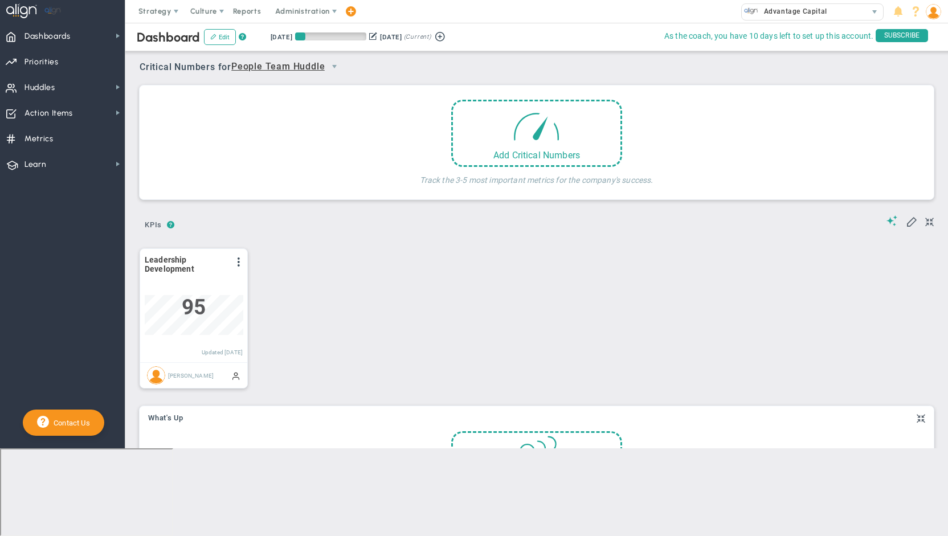
click at [308, 68] on span "People Team Huddle" at bounding box center [277, 67] width 93 height 14
click at [293, 82] on span "+ Manage Teams" at bounding box center [290, 87] width 97 height 15
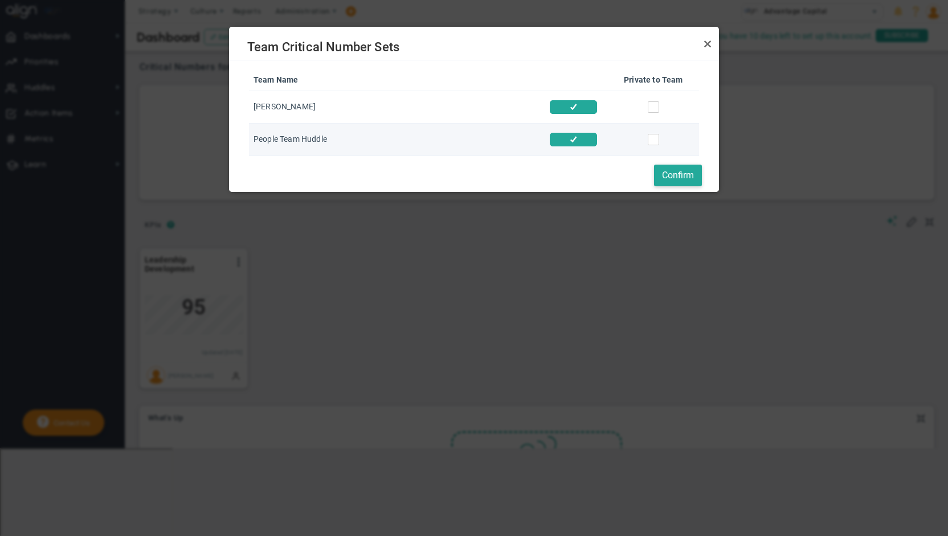
click at [305, 143] on span "People Team Huddle" at bounding box center [289, 138] width 73 height 9
click at [708, 44] on link "Close" at bounding box center [707, 44] width 14 height 14
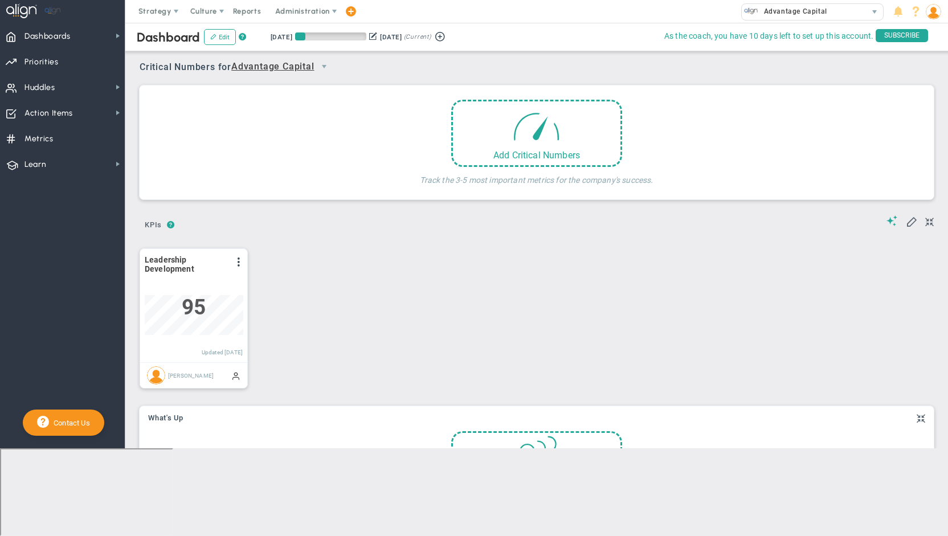
click at [285, 61] on span "Advantage Capital" at bounding box center [272, 67] width 83 height 14
click at [251, 110] on li "[PERSON_NAME]" at bounding box center [284, 109] width 101 height 24
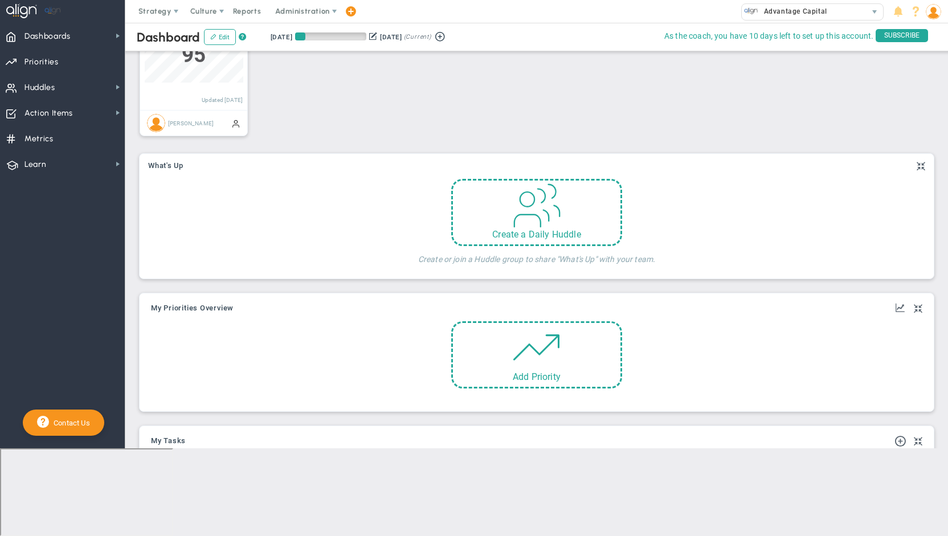
scroll to position [285, 0]
click at [518, 196] on span at bounding box center [536, 201] width 48 height 48
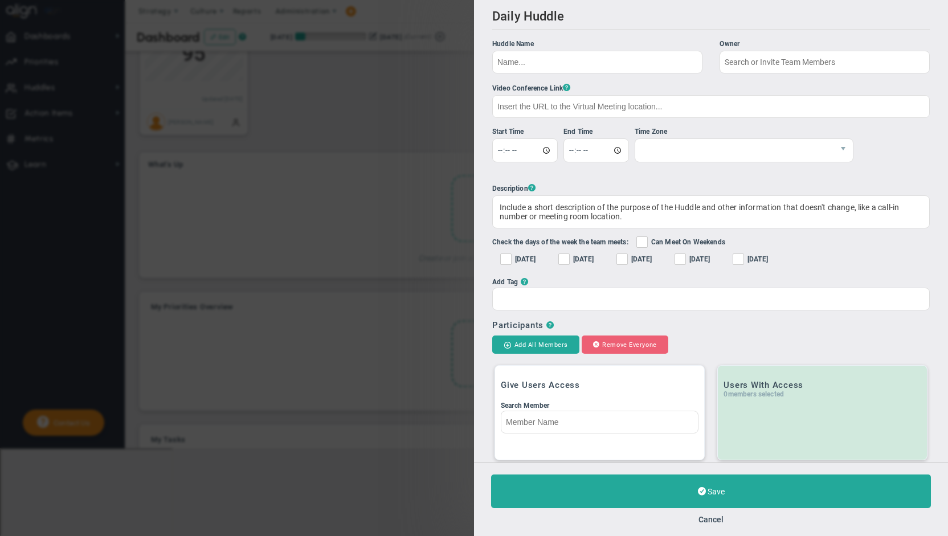
checkbox input "true"
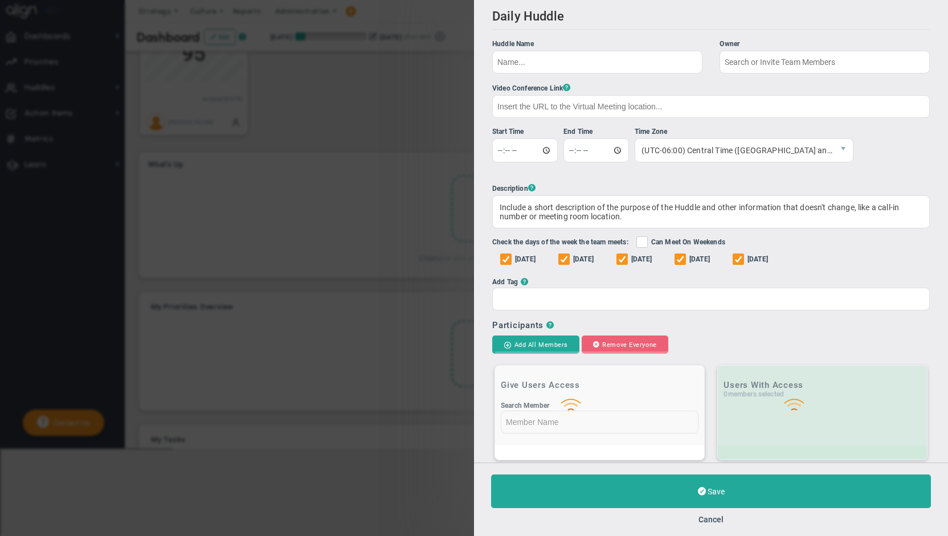
type input "[PERSON_NAME]"
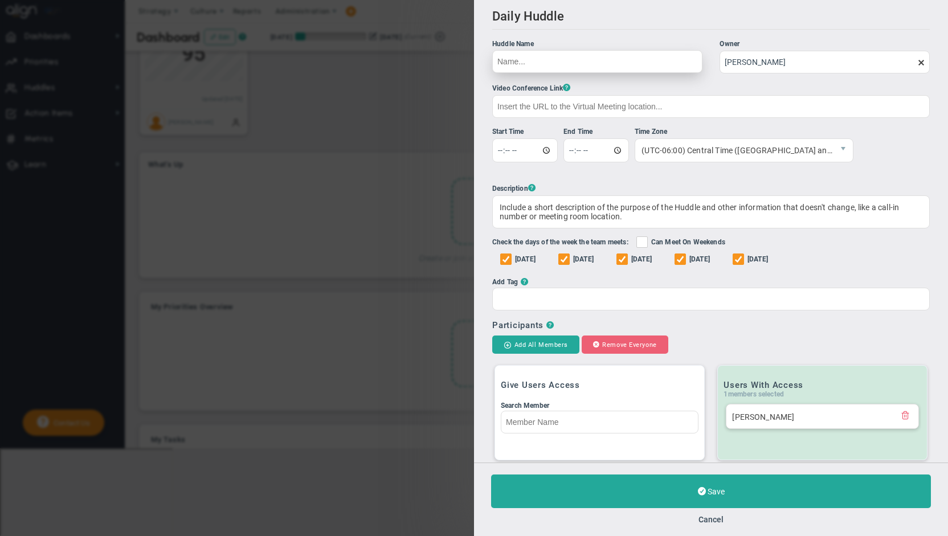
click at [569, 60] on input "Huddle Name Owner [PERSON_NAME] The Huddle Owner must be a member of the Huddle" at bounding box center [597, 61] width 210 height 23
click at [714, 519] on button "Cancel" at bounding box center [710, 519] width 25 height 9
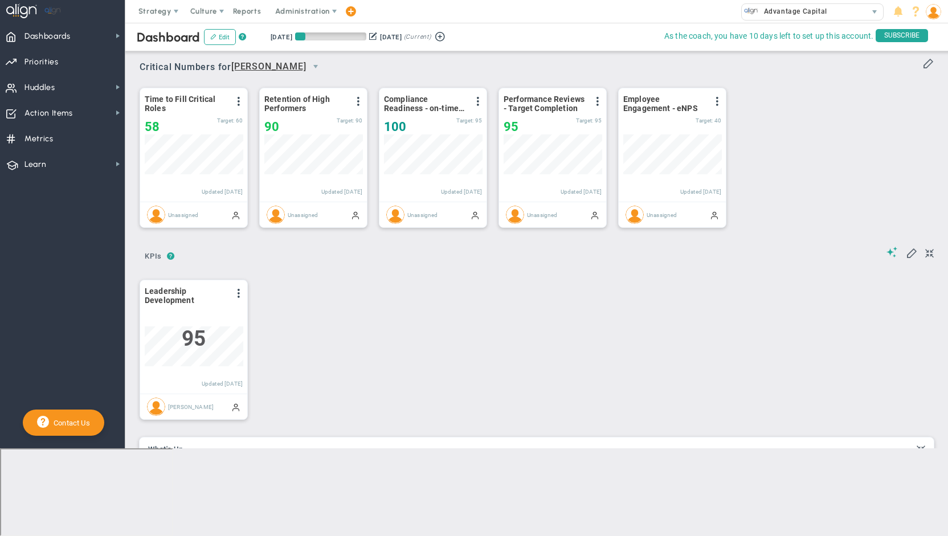
click at [255, 62] on span "[PERSON_NAME]" at bounding box center [268, 67] width 75 height 14
click at [257, 147] on li "People Team Huddle" at bounding box center [267, 155] width 66 height 38
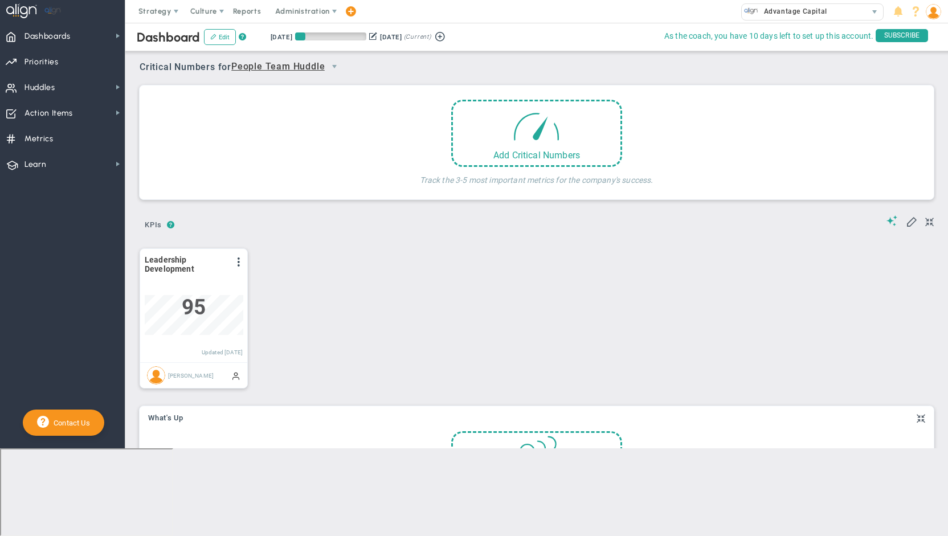
click at [275, 66] on span "People Team Huddle" at bounding box center [277, 67] width 93 height 14
click at [273, 85] on span "+ Manage Teams" at bounding box center [290, 87] width 97 height 15
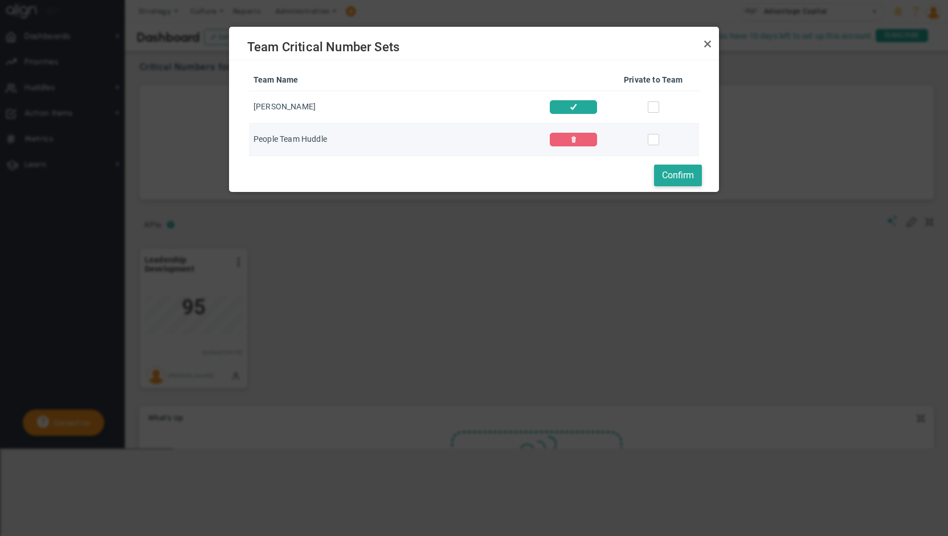
click at [591, 136] on button at bounding box center [573, 140] width 47 height 14
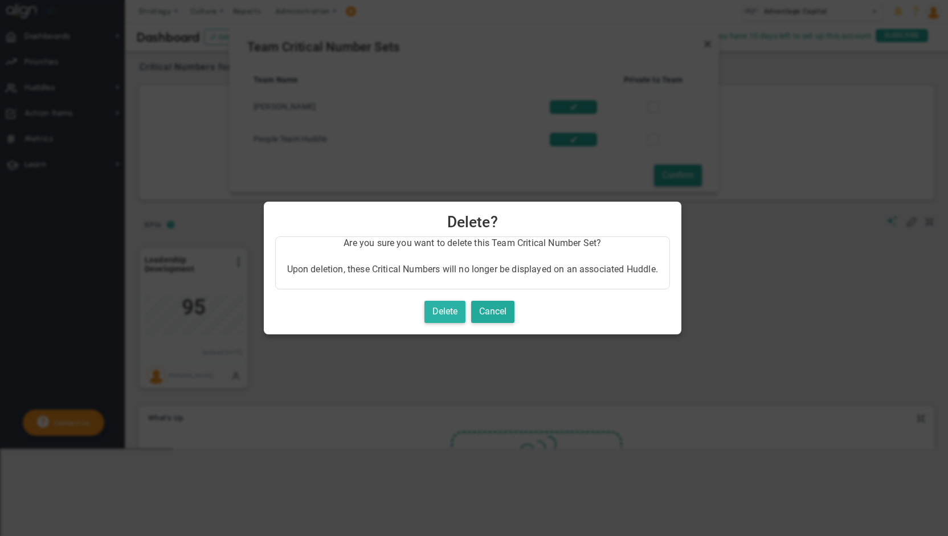
click at [452, 312] on button "Delete" at bounding box center [444, 312] width 41 height 22
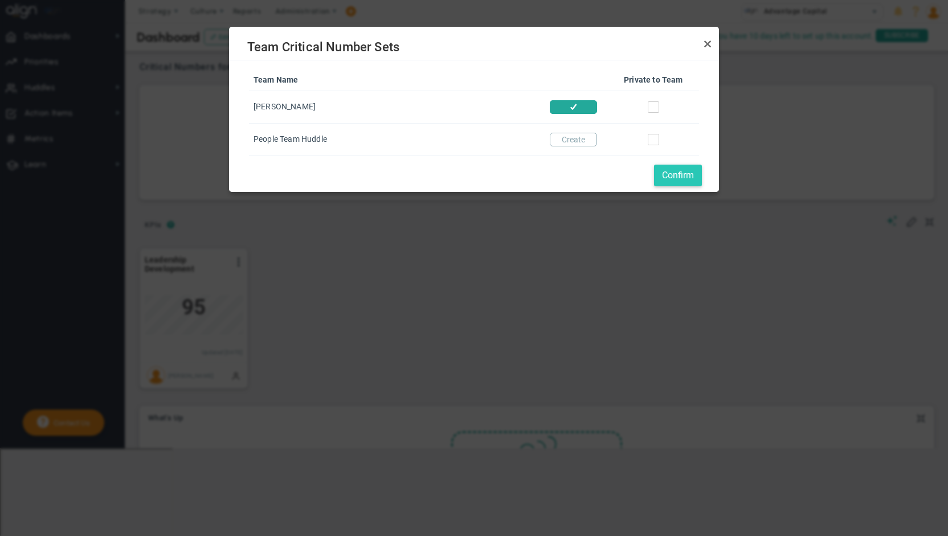
click at [682, 172] on button "Confirm" at bounding box center [678, 176] width 48 height 22
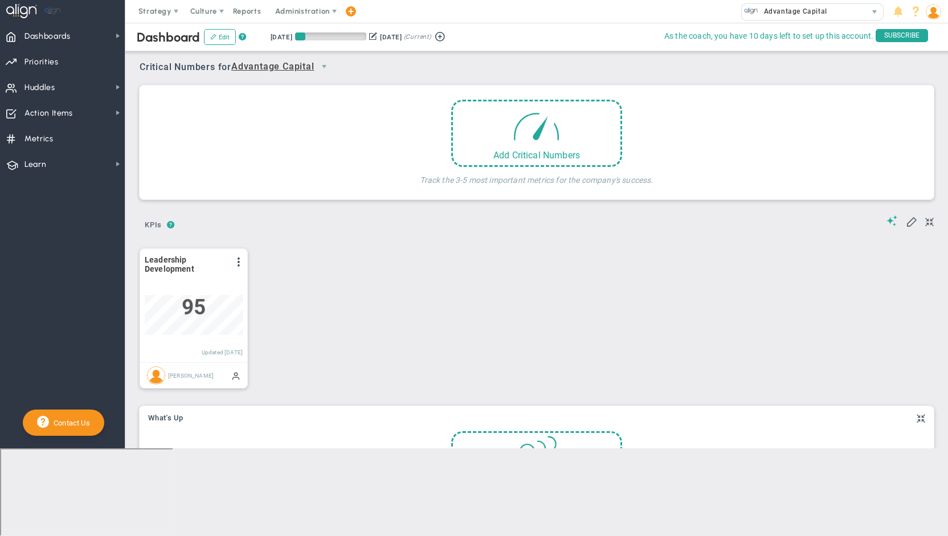
click at [313, 65] on span "Advantage Capital" at bounding box center [272, 67] width 83 height 14
click at [270, 105] on li "[PERSON_NAME]" at bounding box center [284, 109] width 101 height 24
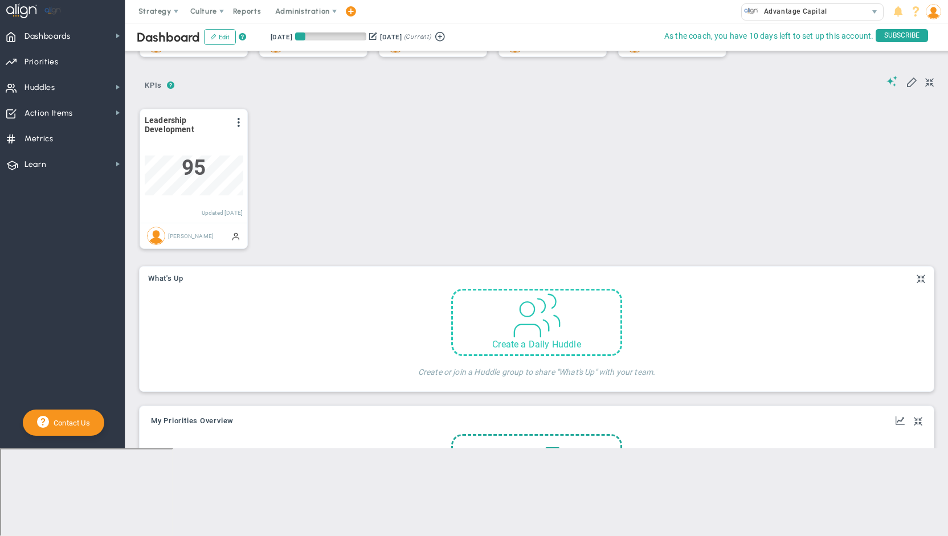
click at [529, 315] on span at bounding box center [536, 314] width 48 height 48
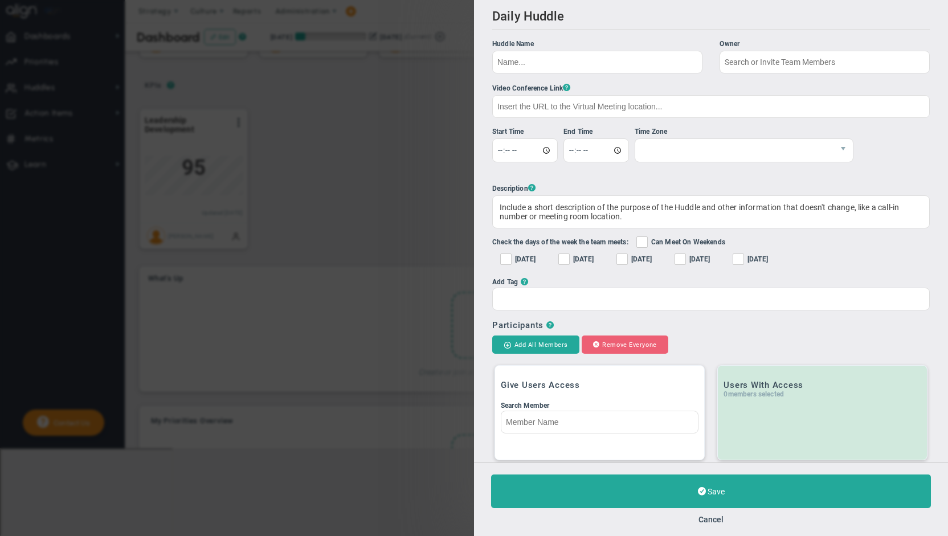
checkbox input "true"
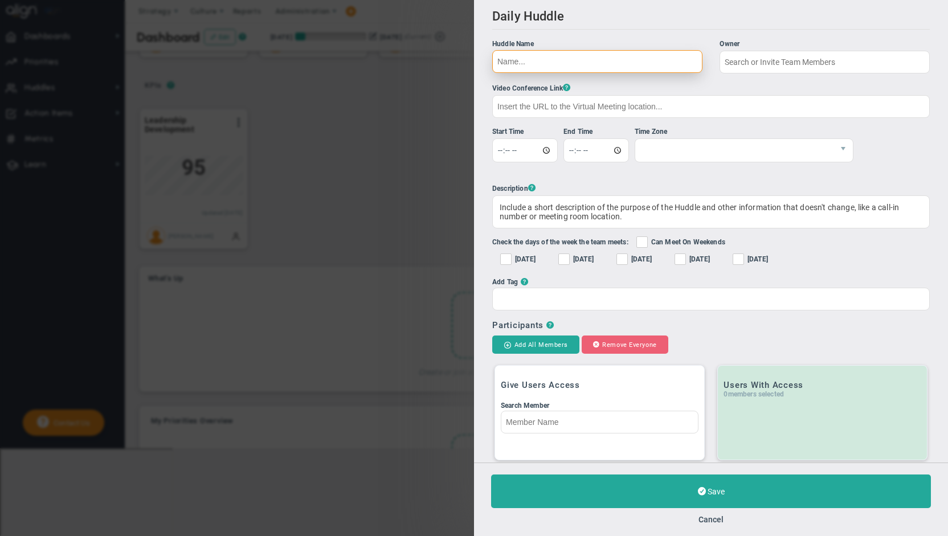
type input "[PERSON_NAME]"
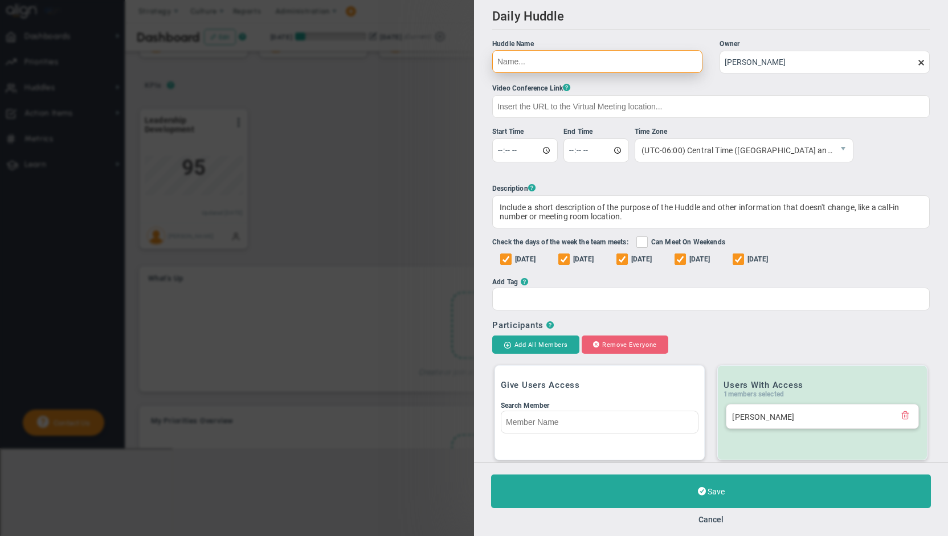
click at [680, 62] on input "Huddle Name Owner [PERSON_NAME] The Huddle Owner must be a member of the Huddle" at bounding box center [597, 61] width 210 height 23
click at [710, 526] on div "Save Cancel" at bounding box center [711, 498] width 474 height 73
click at [711, 519] on button "Cancel" at bounding box center [710, 519] width 25 height 9
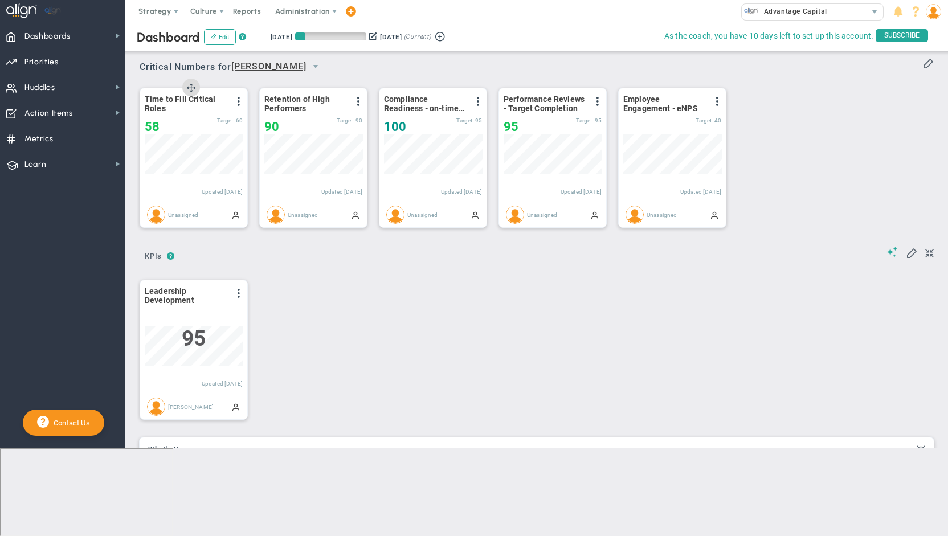
scroll to position [228, 0]
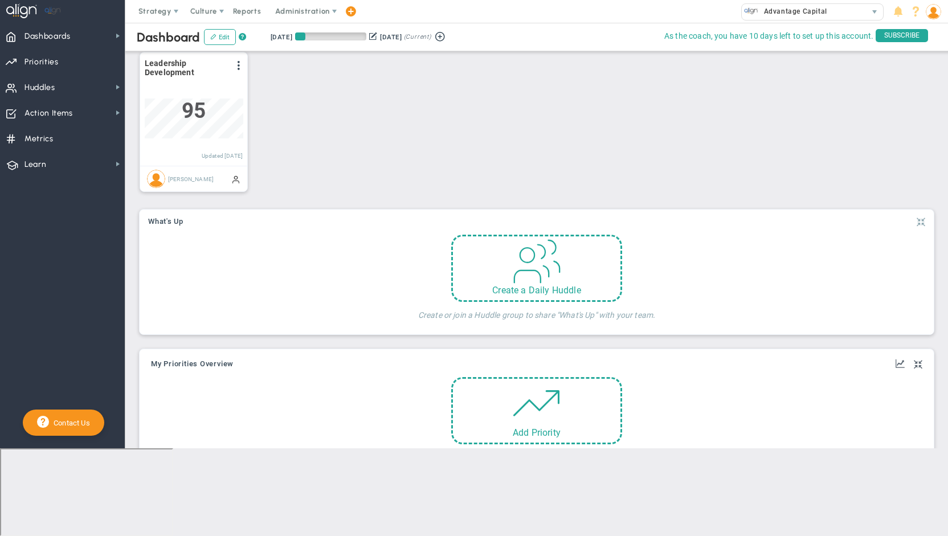
click at [916, 217] on span at bounding box center [920, 222] width 9 height 14
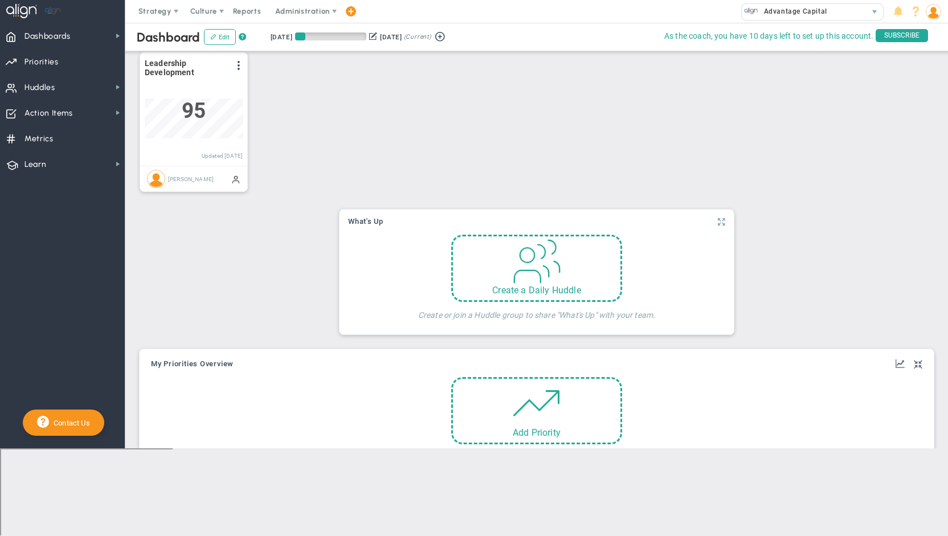
click at [718, 220] on span at bounding box center [721, 222] width 7 height 14
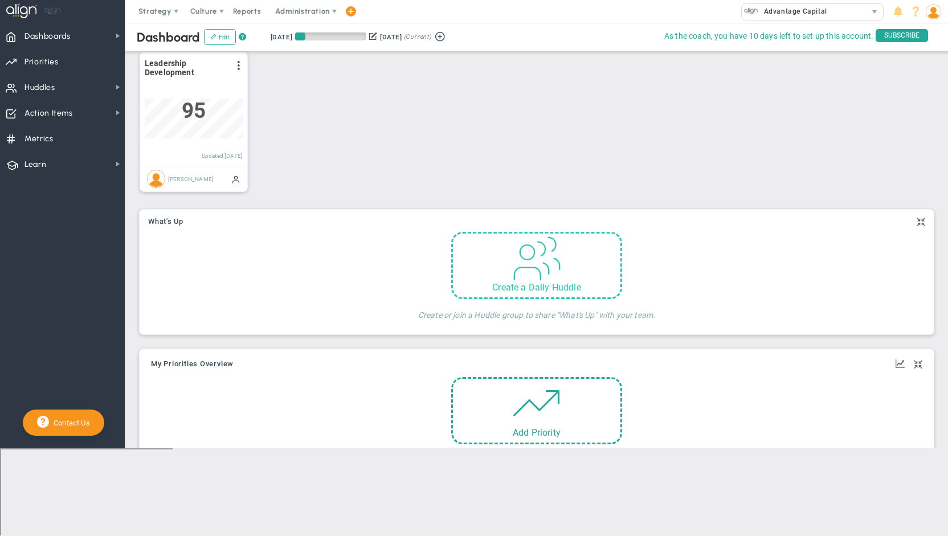
click at [562, 293] on div "Create a Daily Huddle" at bounding box center [536, 265] width 171 height 67
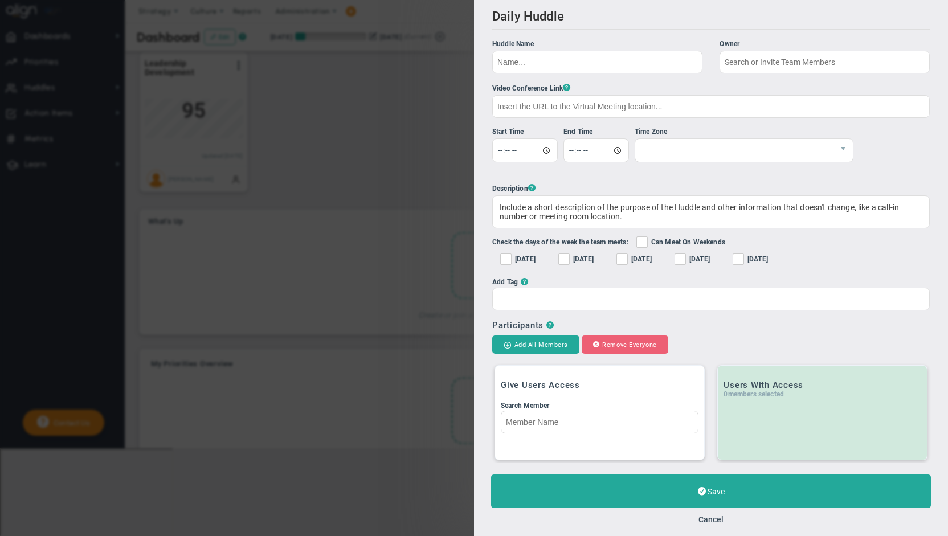
checkbox input "true"
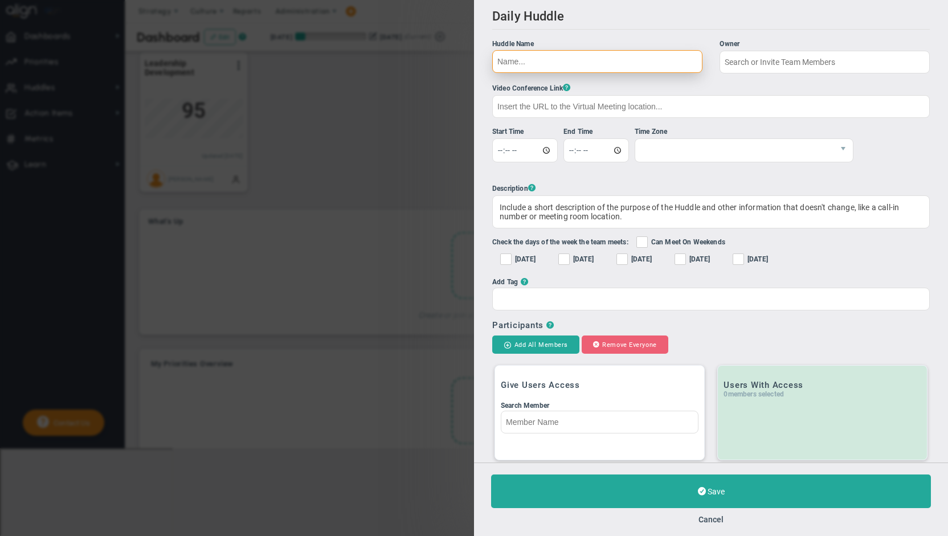
type input "[PERSON_NAME]"
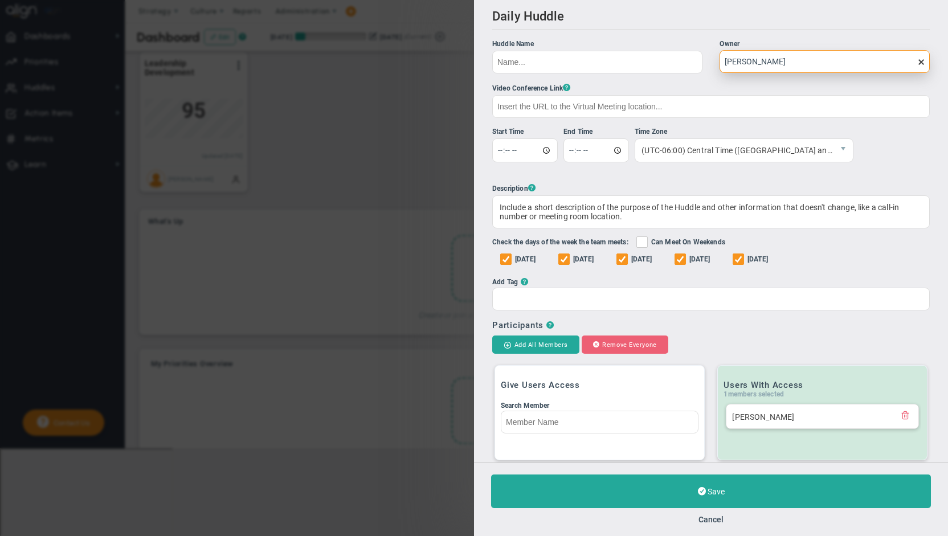
click at [794, 56] on input "[PERSON_NAME]" at bounding box center [824, 61] width 210 height 23
click at [797, 21] on h2 "Daily Huddle Clone Huddle" at bounding box center [710, 19] width 437 height 21
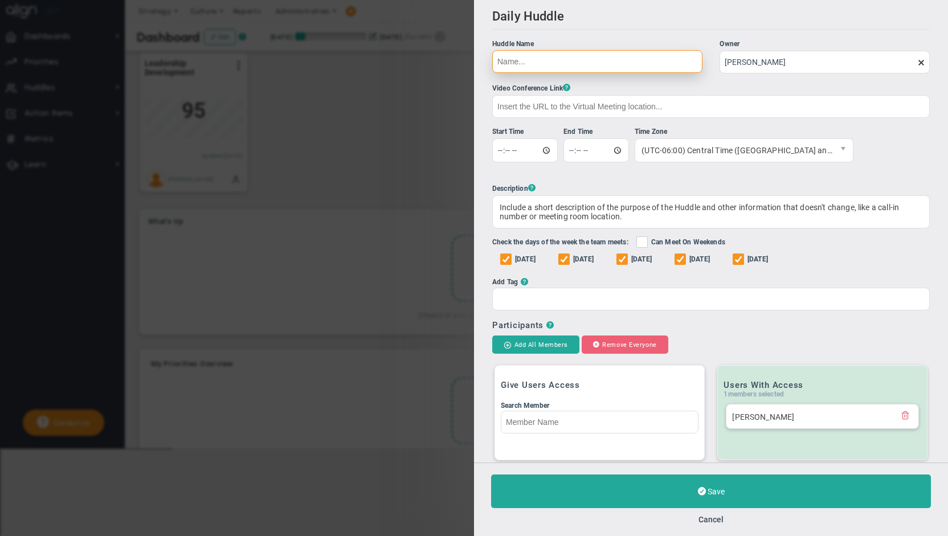
click at [532, 68] on input "Huddle Name Owner [PERSON_NAME] The Huddle Owner must be a member of the Huddle" at bounding box center [597, 61] width 210 height 23
click at [699, 523] on button "Cancel" at bounding box center [710, 519] width 25 height 9
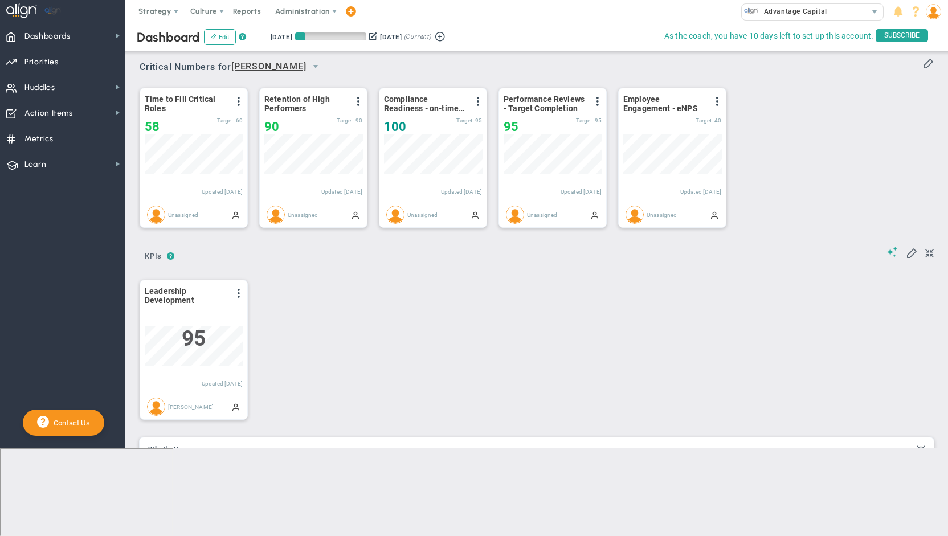
click at [258, 67] on span "[PERSON_NAME]" at bounding box center [268, 67] width 75 height 14
click at [261, 86] on span "+ Manage Teams" at bounding box center [268, 87] width 52 height 15
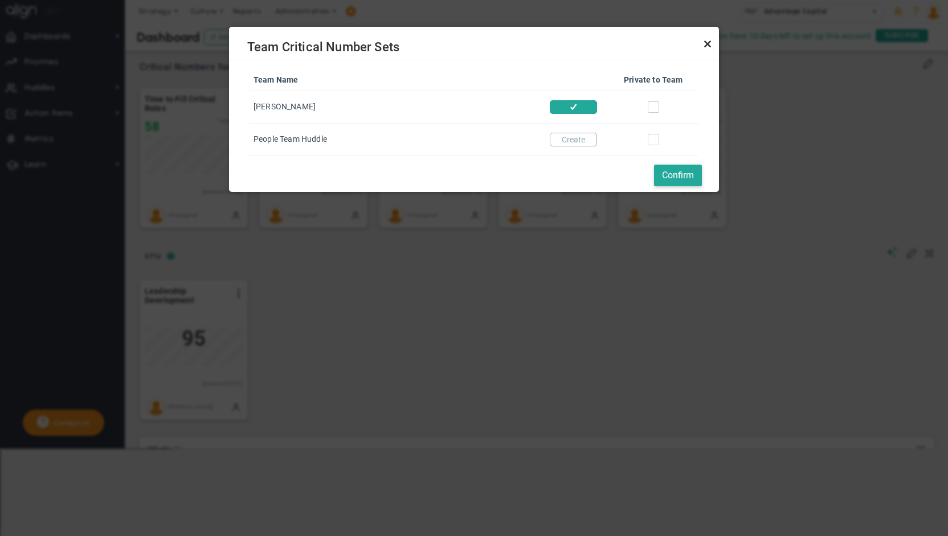
click at [703, 43] on link "Close" at bounding box center [707, 44] width 14 height 14
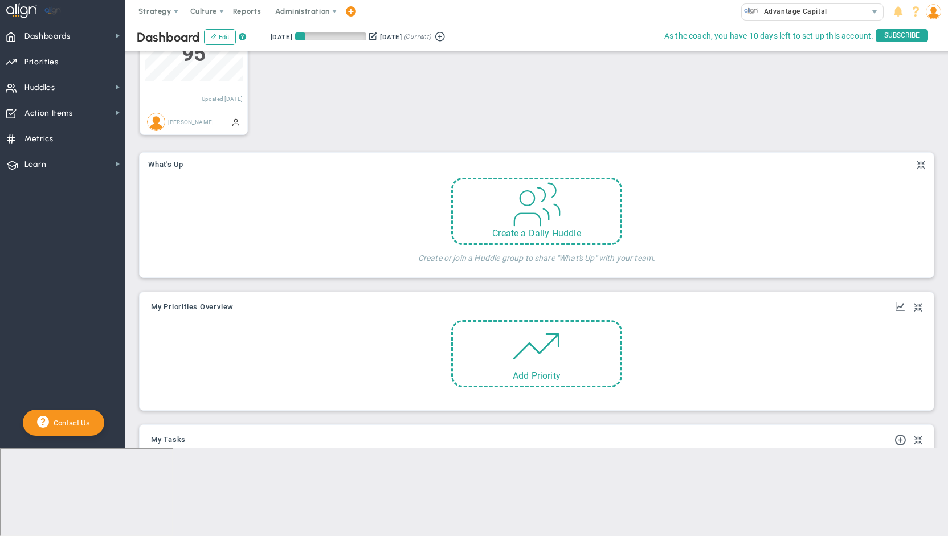
scroll to position [465, 0]
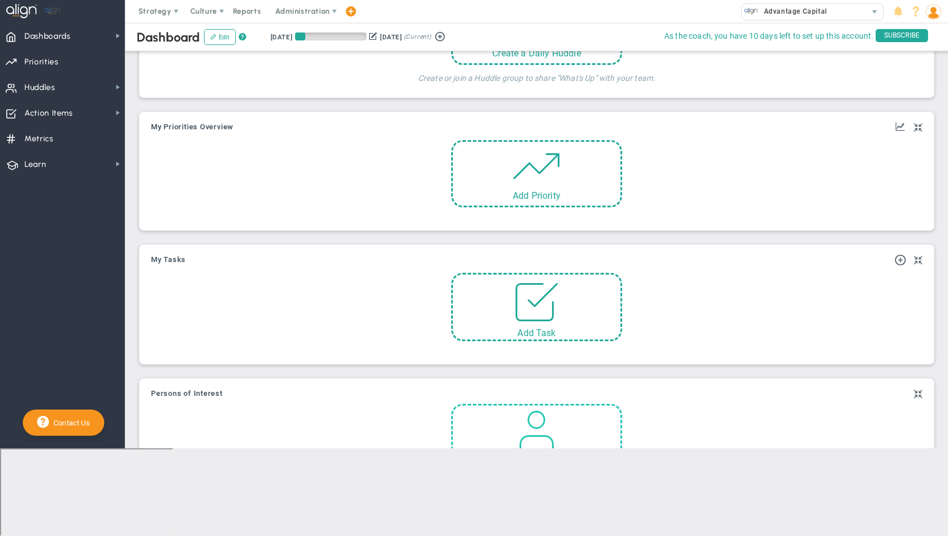
click at [554, 440] on span at bounding box center [536, 429] width 48 height 48
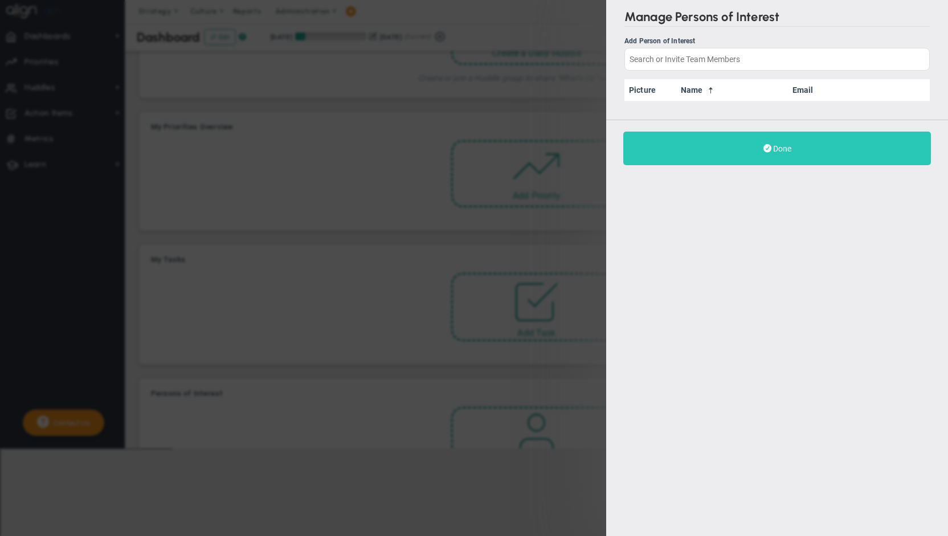
click at [833, 142] on button "Done" at bounding box center [777, 149] width 308 height 34
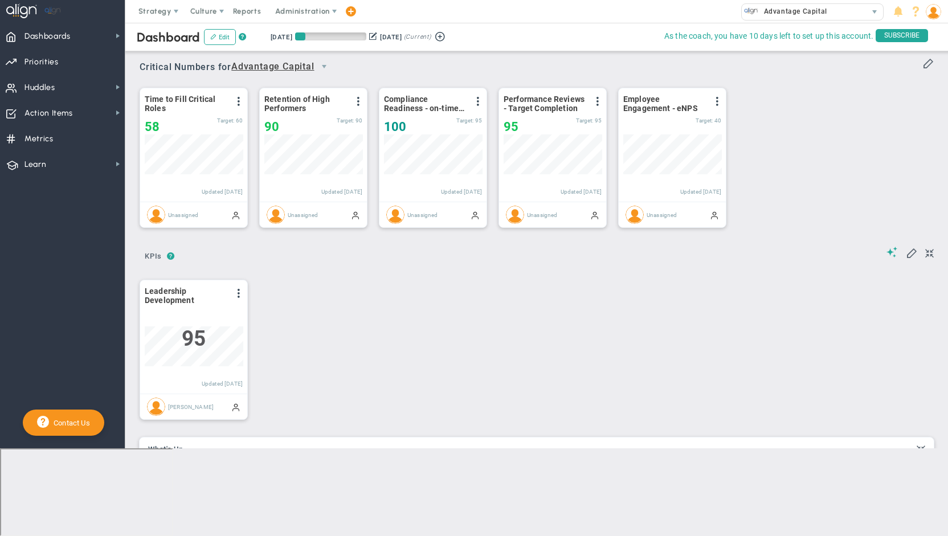
click at [300, 69] on span "Advantage Capital" at bounding box center [272, 67] width 83 height 14
click at [285, 86] on span "+ Manage Teams" at bounding box center [285, 87] width 87 height 15
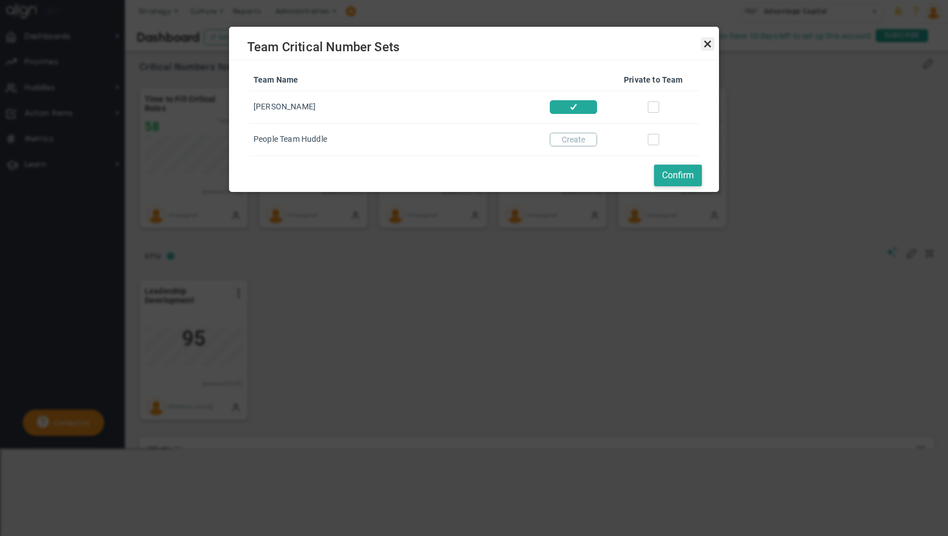
click at [704, 44] on link "Close" at bounding box center [707, 44] width 14 height 14
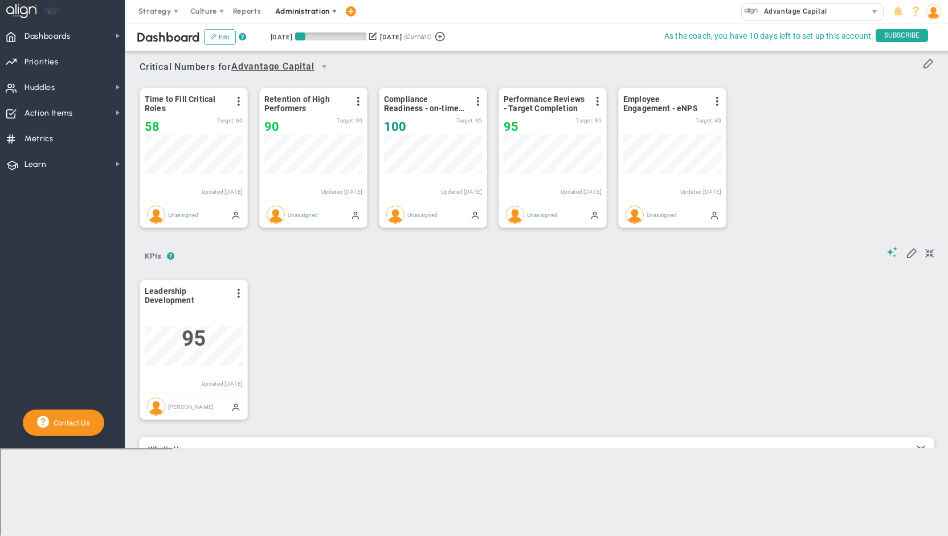
click at [316, 9] on span "Administration" at bounding box center [302, 11] width 54 height 9
click at [302, 55] on span "Manage Huddles" at bounding box center [308, 57] width 83 height 23
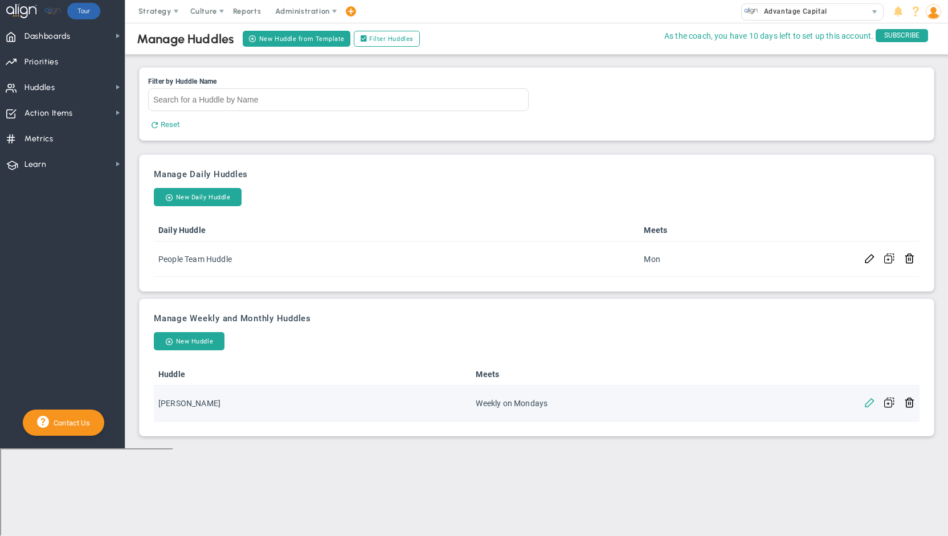
click at [867, 399] on span at bounding box center [869, 401] width 11 height 11
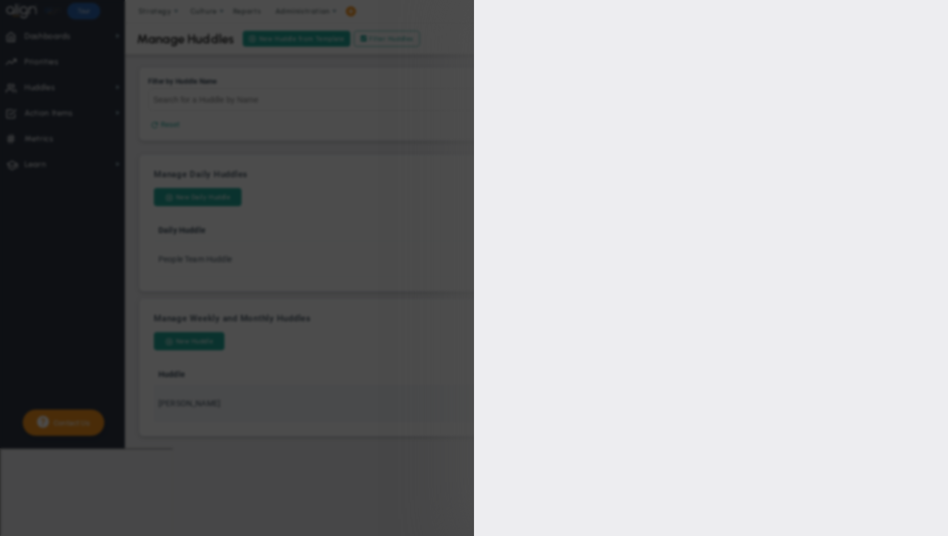
type input "[PERSON_NAME]"
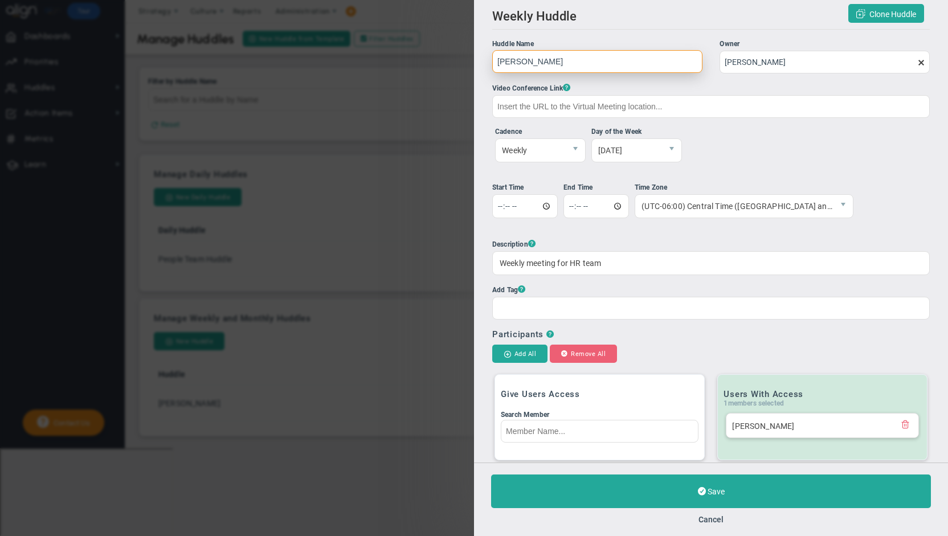
click at [508, 62] on input "[PERSON_NAME]" at bounding box center [597, 61] width 210 height 23
type input "People Team Huddle"
click at [497, 204] on input "time" at bounding box center [524, 206] width 65 height 24
type input "11:00"
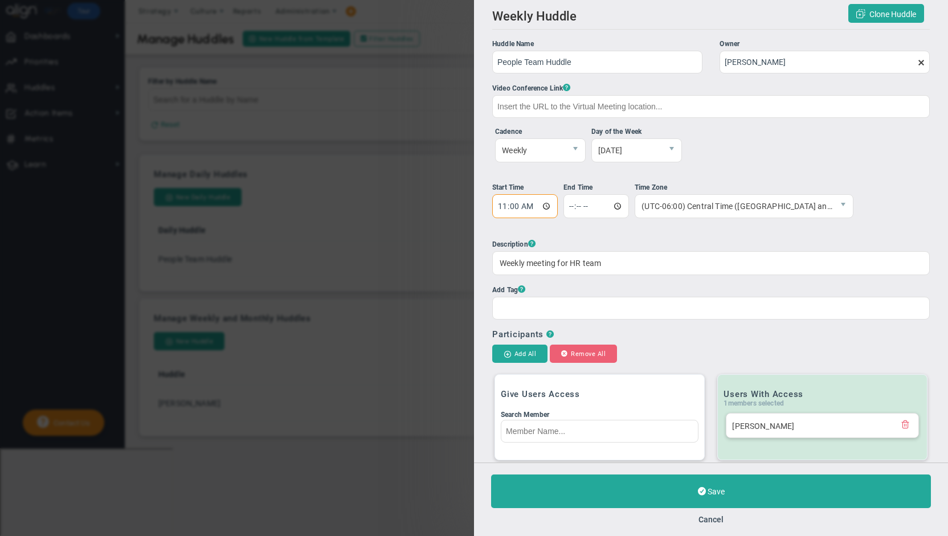
type input "11:30:00"
click at [831, 234] on ul "Huddle Name People Team Huddle Owner Tom Daly The Huddle Owner must be a member…" at bounding box center [710, 179] width 437 height 281
click at [556, 265] on div "Weekly meeting for HR team" at bounding box center [710, 263] width 437 height 24
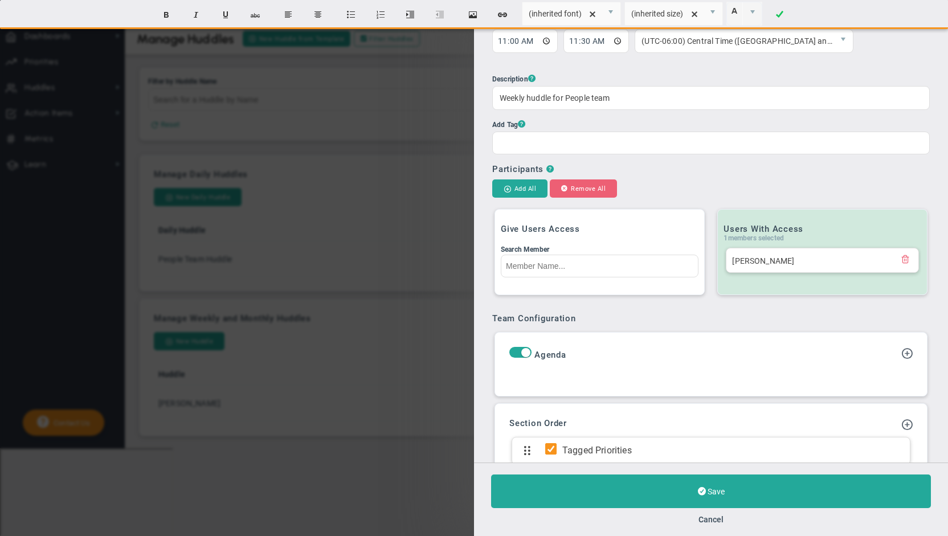
scroll to position [228, 0]
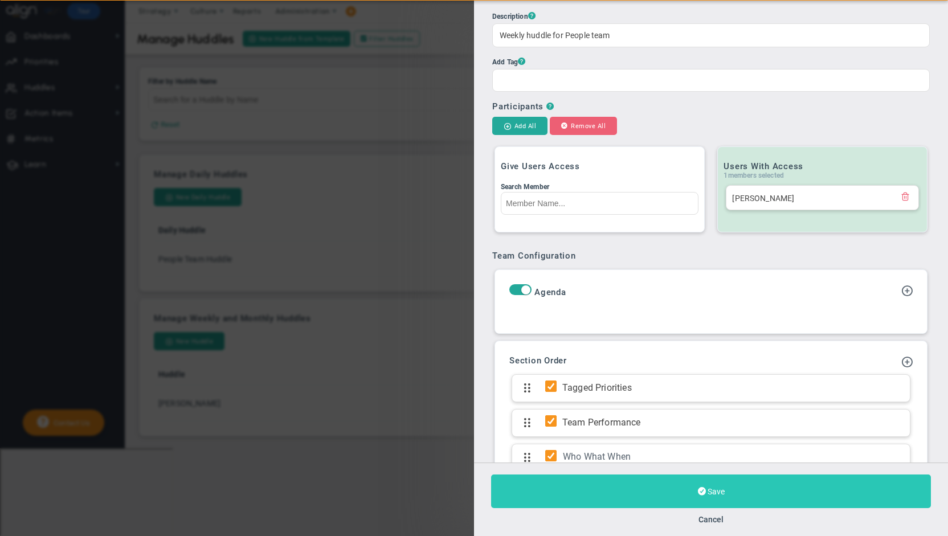
click at [770, 487] on button "Save" at bounding box center [711, 491] width 440 height 34
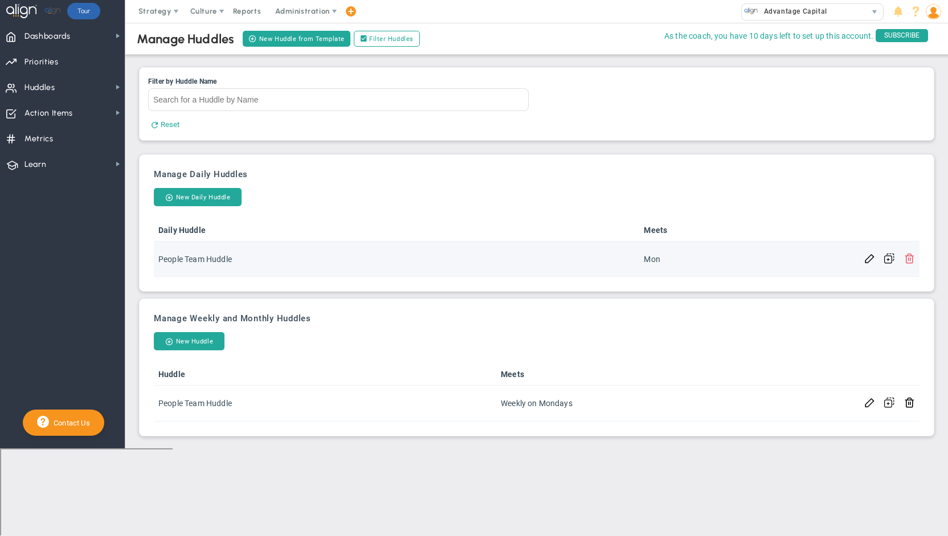
click at [906, 256] on span at bounding box center [909, 257] width 11 height 11
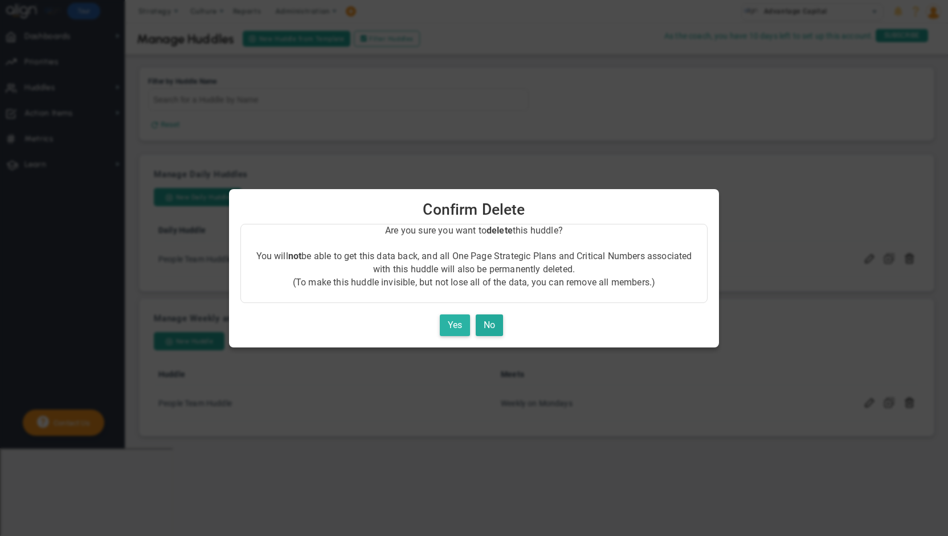
click at [456, 323] on button "Yes" at bounding box center [455, 325] width 30 height 22
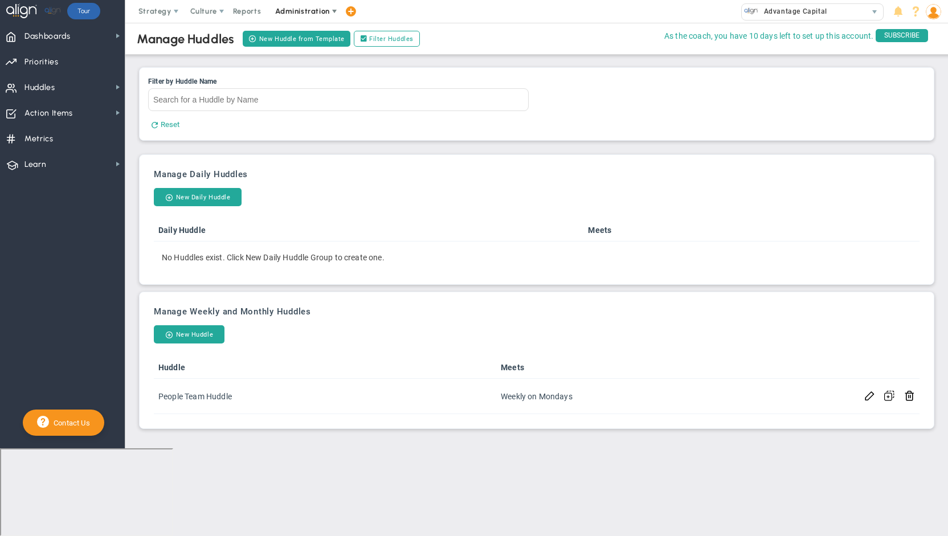
click at [285, 10] on span "Administration" at bounding box center [302, 11] width 54 height 9
click at [159, 10] on span "Strategy" at bounding box center [154, 11] width 33 height 9
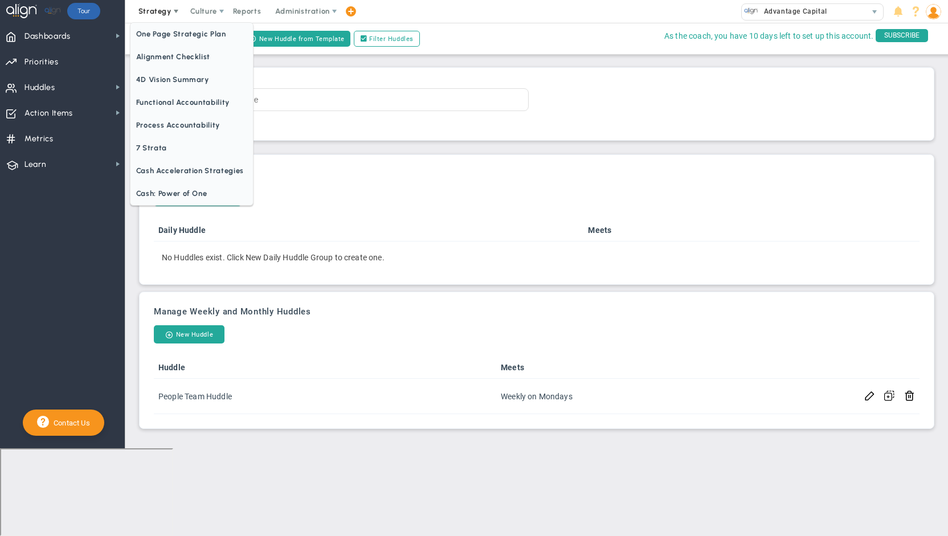
click at [159, 10] on span "Strategy" at bounding box center [154, 11] width 33 height 9
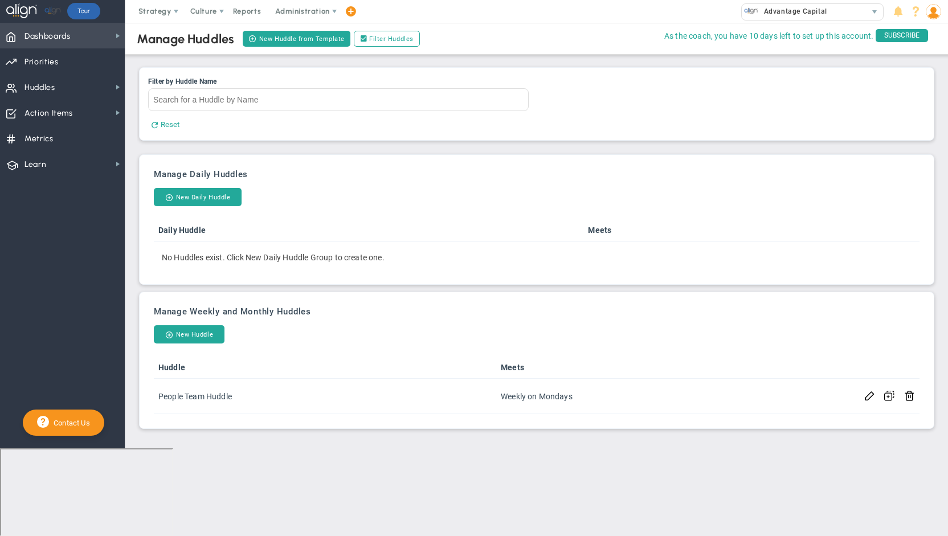
click at [39, 34] on span "Dashboards" at bounding box center [47, 36] width 46 height 24
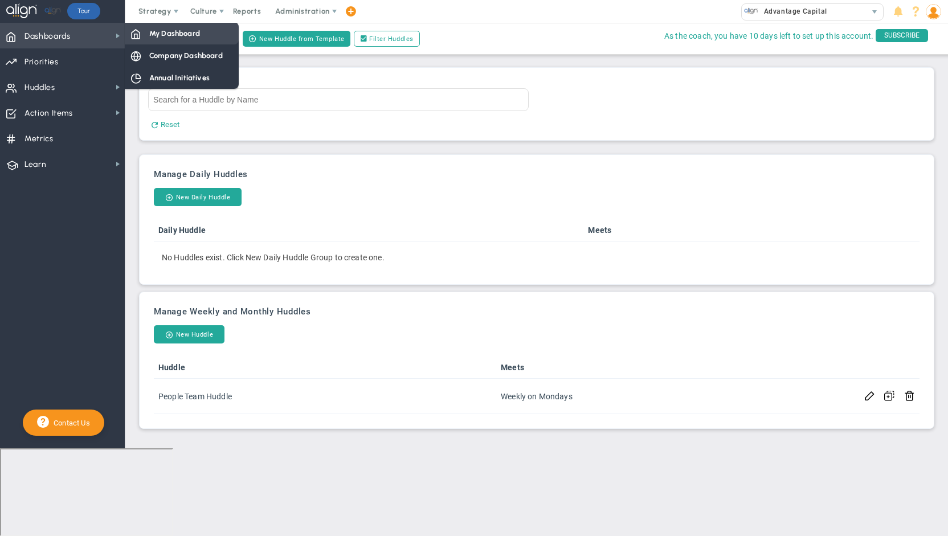
click at [186, 38] on span "My Dashboard" at bounding box center [174, 33] width 51 height 11
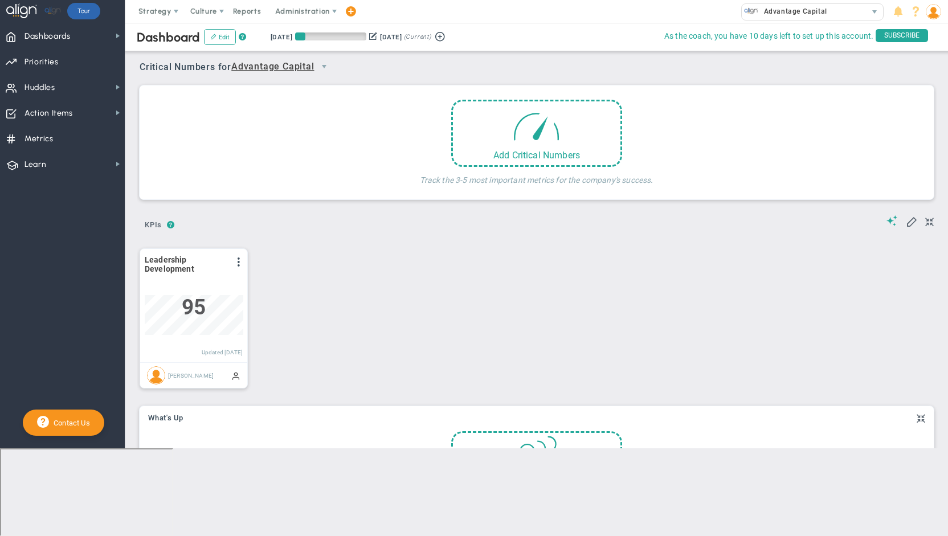
scroll to position [40, 98]
click at [297, 70] on span "Advantage Capital" at bounding box center [272, 67] width 83 height 14
click at [284, 106] on li "People Team Huddle" at bounding box center [284, 109] width 101 height 24
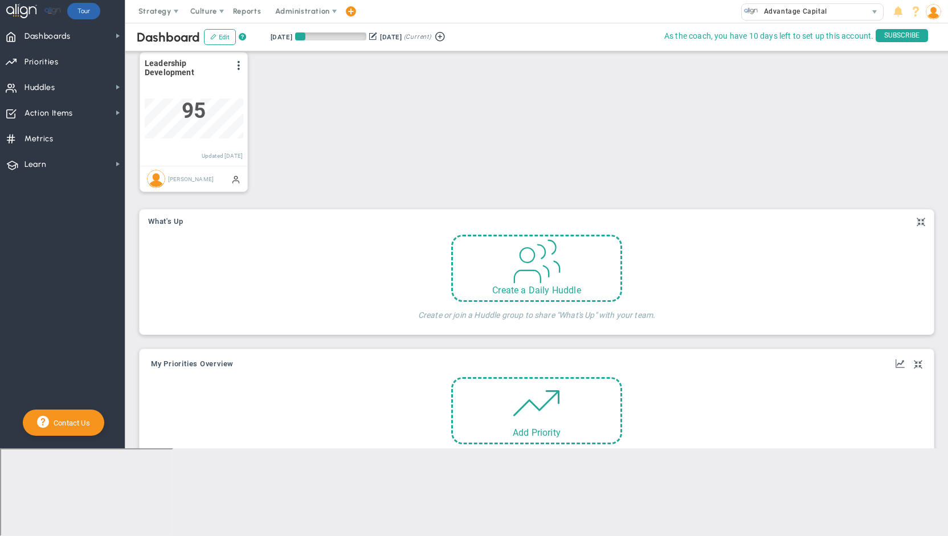
scroll to position [0, 0]
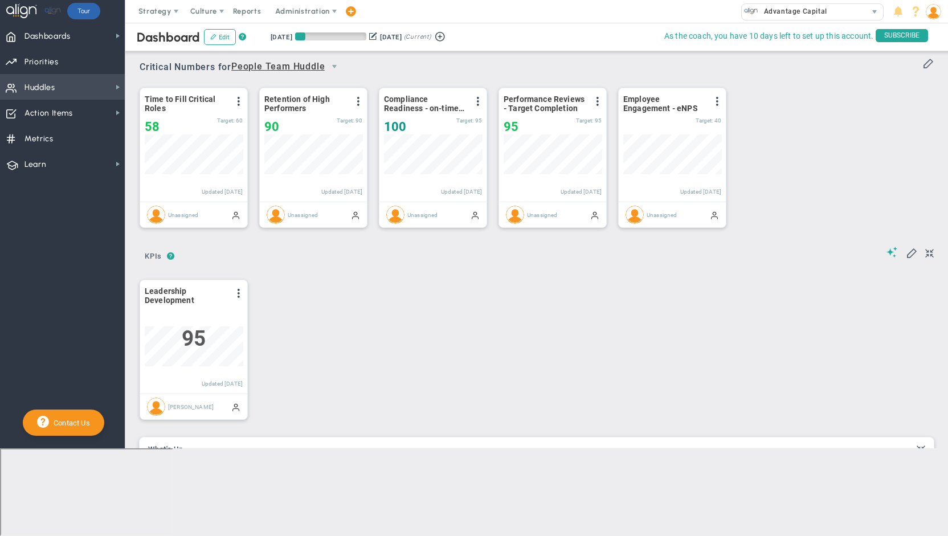
click at [22, 89] on span "Huddles Huddles" at bounding box center [62, 87] width 125 height 26
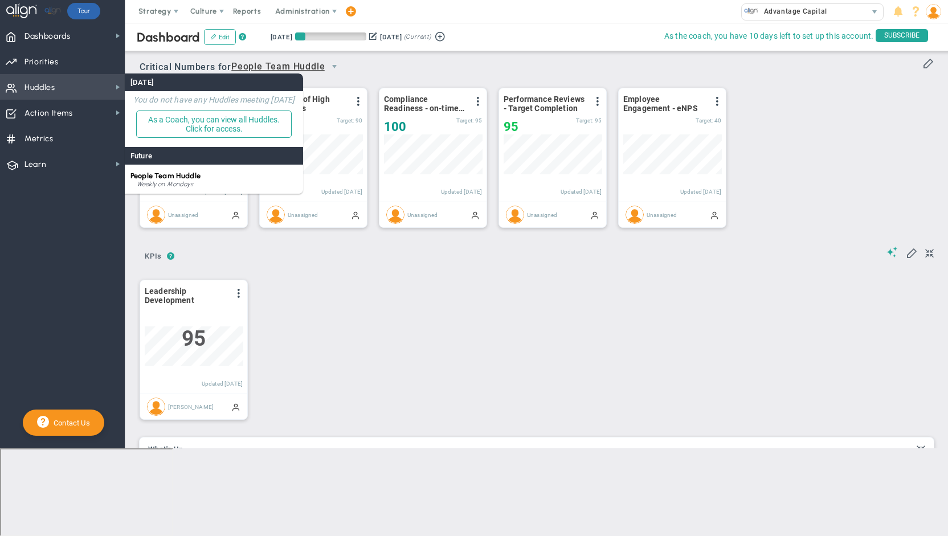
click at [22, 89] on span "Huddles Huddles" at bounding box center [62, 87] width 125 height 26
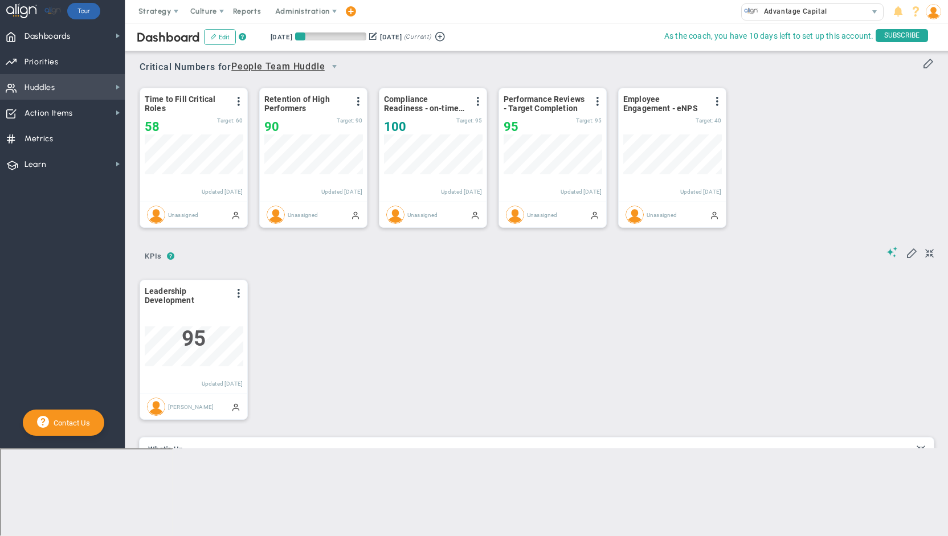
click at [22, 89] on span "Huddles Huddles" at bounding box center [62, 87] width 125 height 26
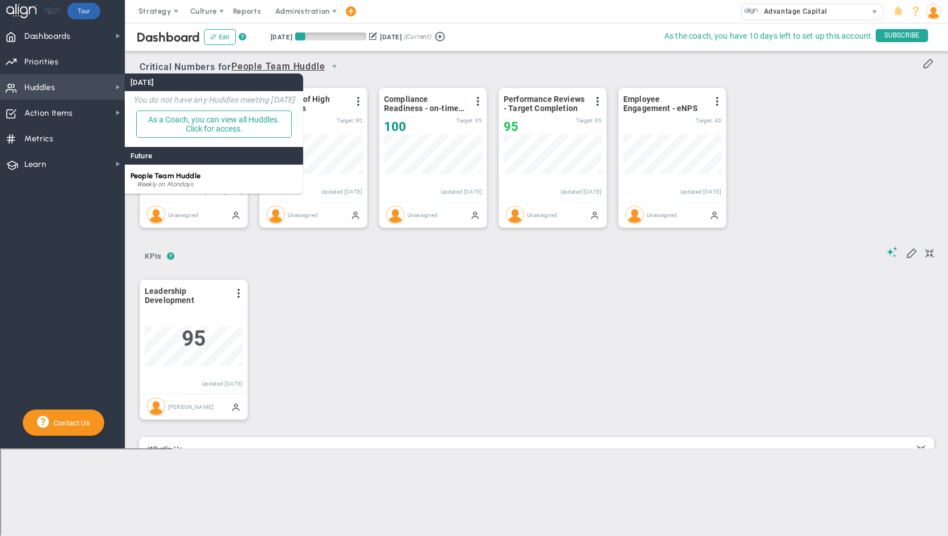
click at [22, 89] on span "Huddles Huddles" at bounding box center [62, 87] width 125 height 26
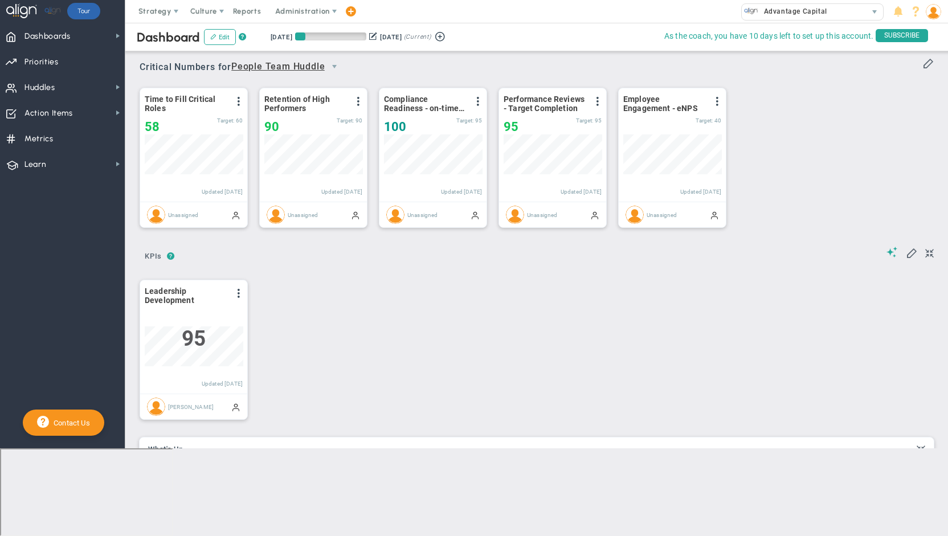
click at [307, 64] on span "People Team Huddle" at bounding box center [277, 67] width 93 height 14
click at [277, 62] on span "People Team Huddle" at bounding box center [277, 67] width 93 height 14
click at [211, 30] on button "Edit" at bounding box center [220, 37] width 32 height 16
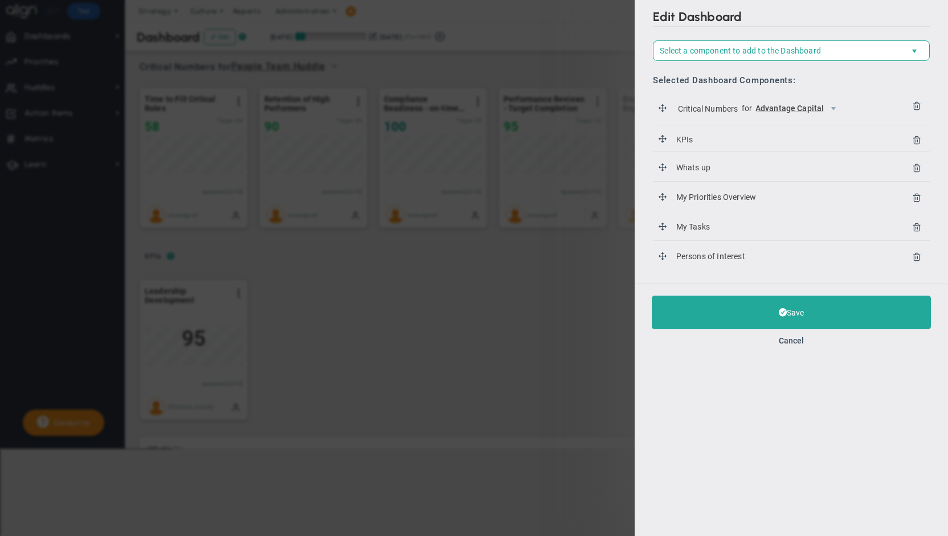
click at [805, 106] on span "Advantage Capital" at bounding box center [789, 109] width 69 height 11
click at [801, 125] on li "People Team Huddle" at bounding box center [799, 132] width 85 height 24
click at [794, 340] on button "Cancel" at bounding box center [791, 340] width 25 height 9
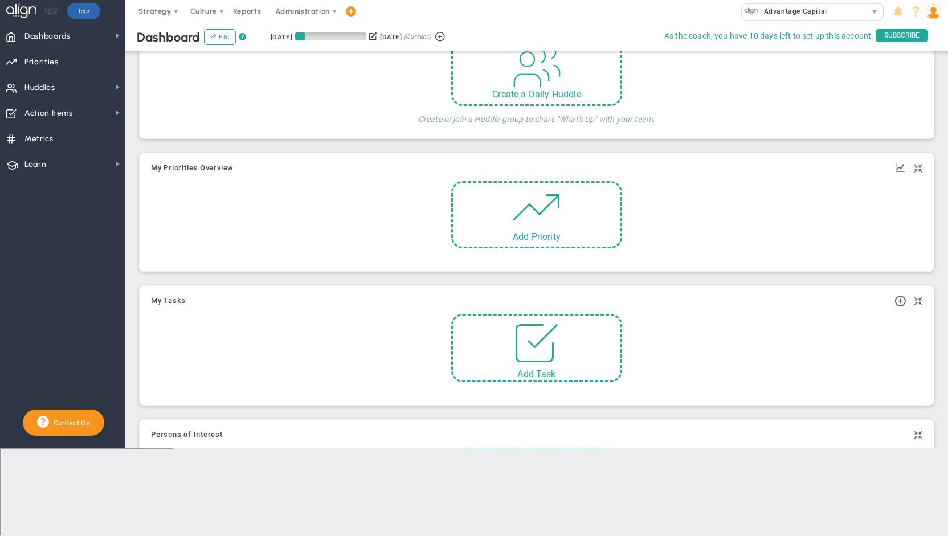
scroll to position [465, 0]
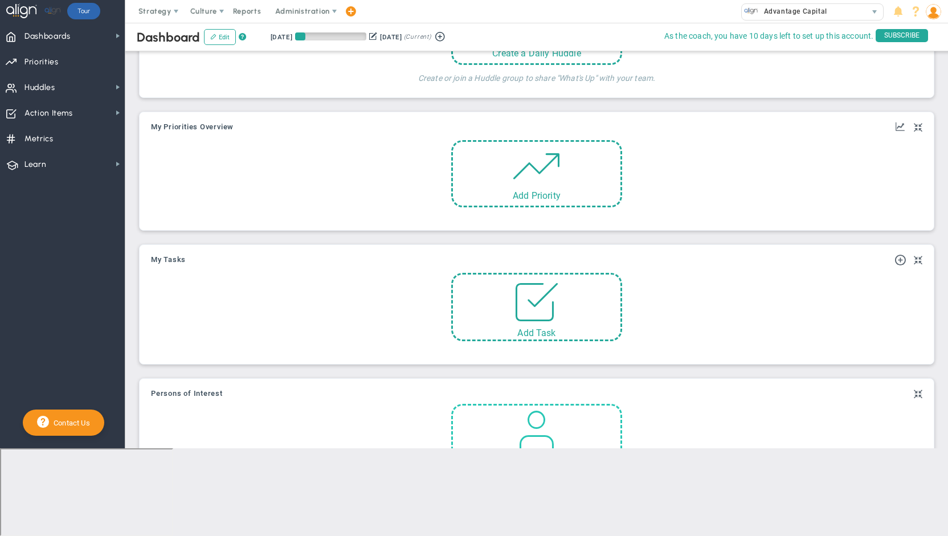
click at [532, 428] on span at bounding box center [536, 429] width 48 height 48
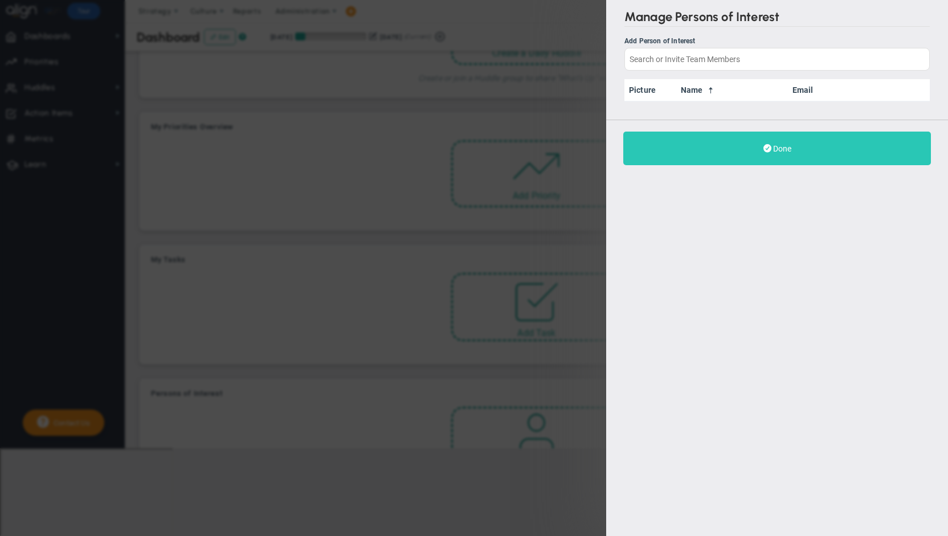
click at [829, 157] on button "Done" at bounding box center [777, 149] width 308 height 34
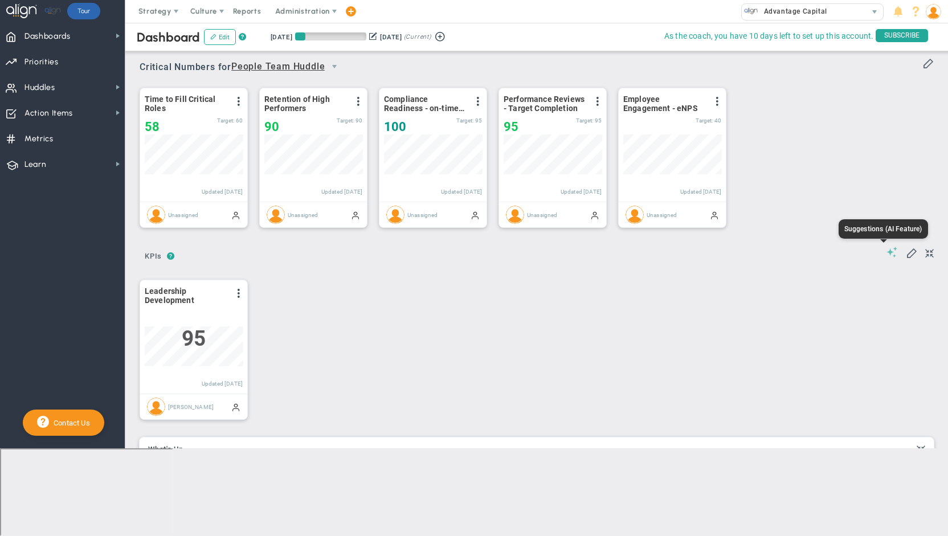
click at [887, 251] on span at bounding box center [891, 252] width 11 height 11
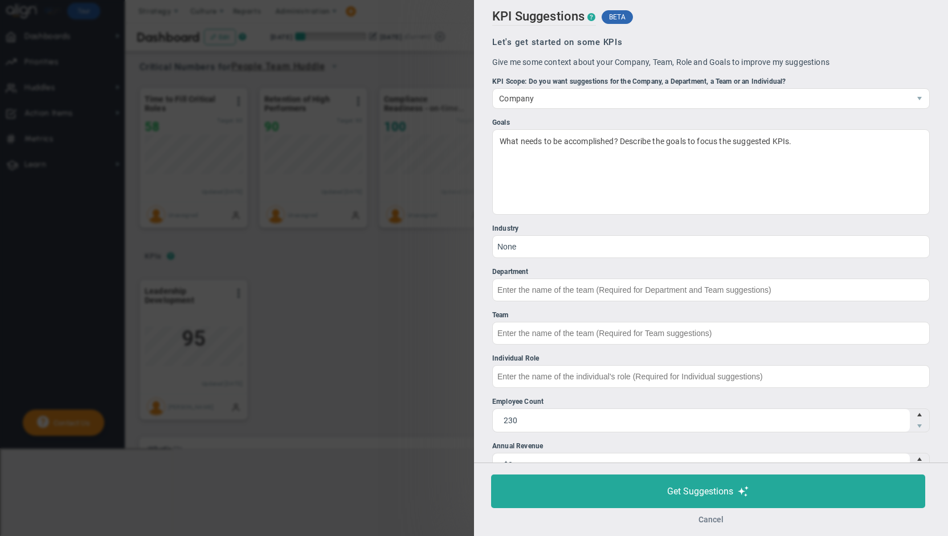
click at [709, 518] on button "Cancel" at bounding box center [710, 519] width 25 height 9
